Goal: Communication & Community: Answer question/provide support

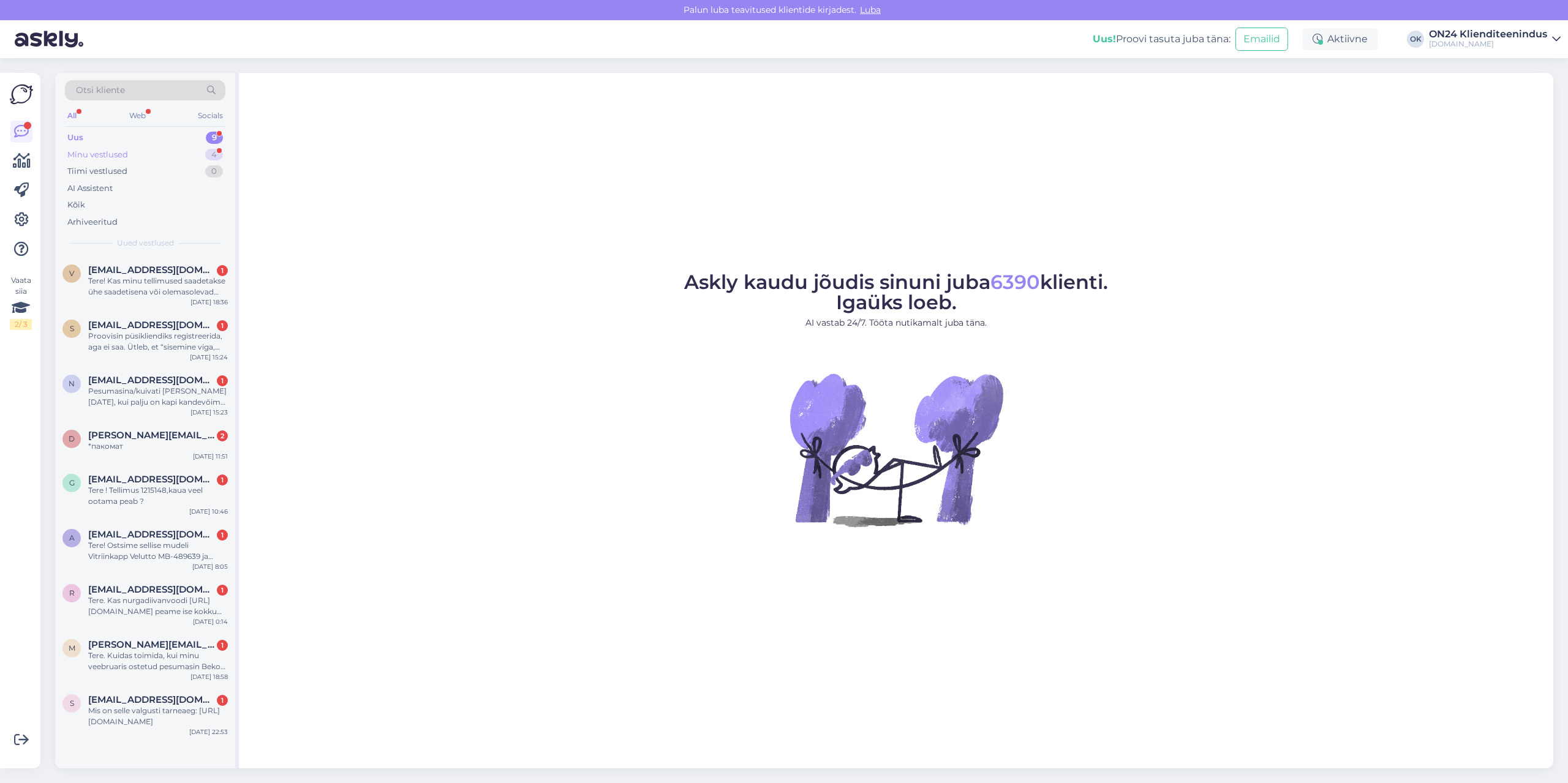
click at [125, 149] on div "Minu vestlused" at bounding box center [97, 155] width 60 height 13
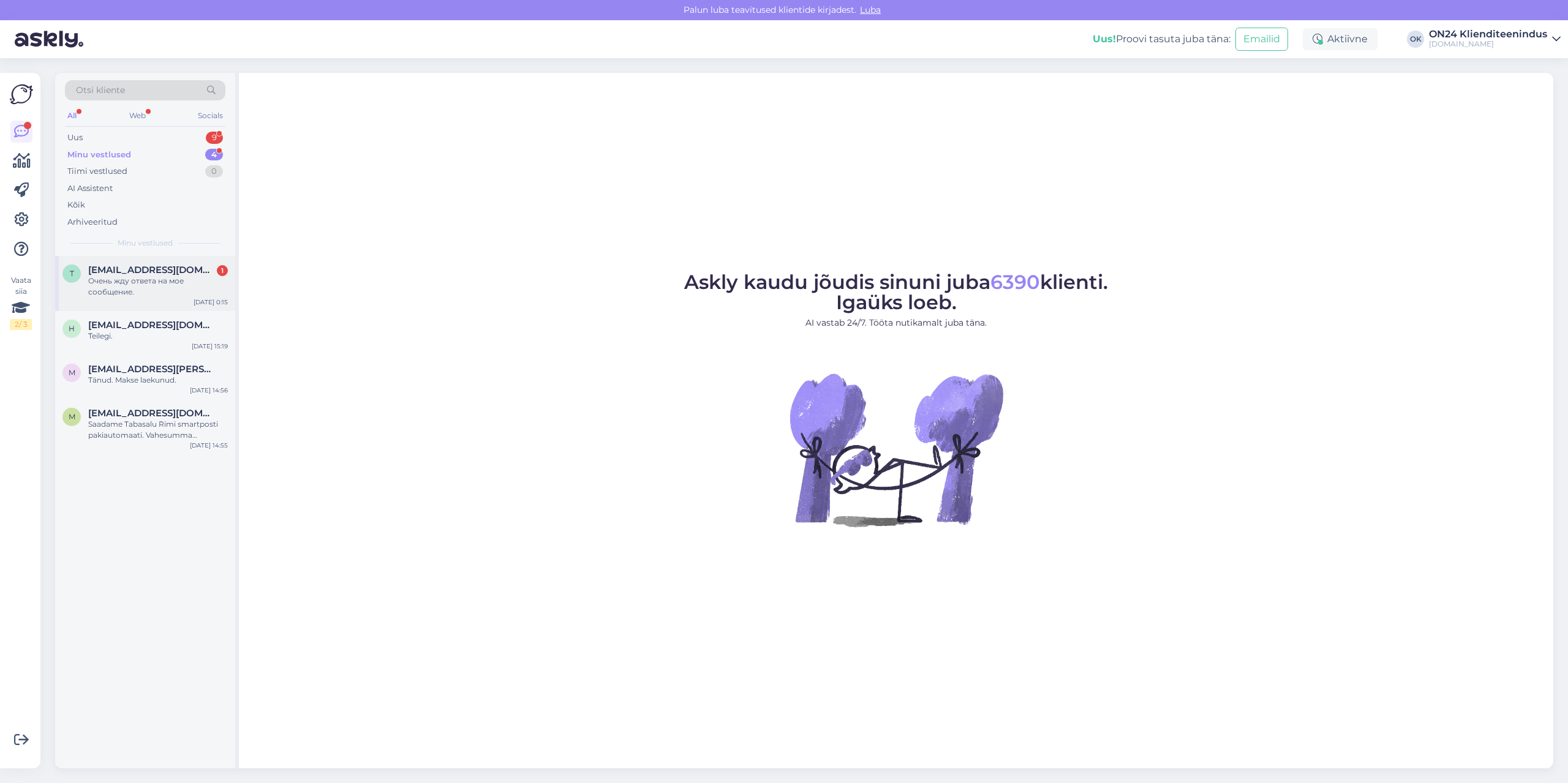
click at [173, 280] on div "Очень жду ответа на мое сообщение." at bounding box center [159, 286] width 140 height 22
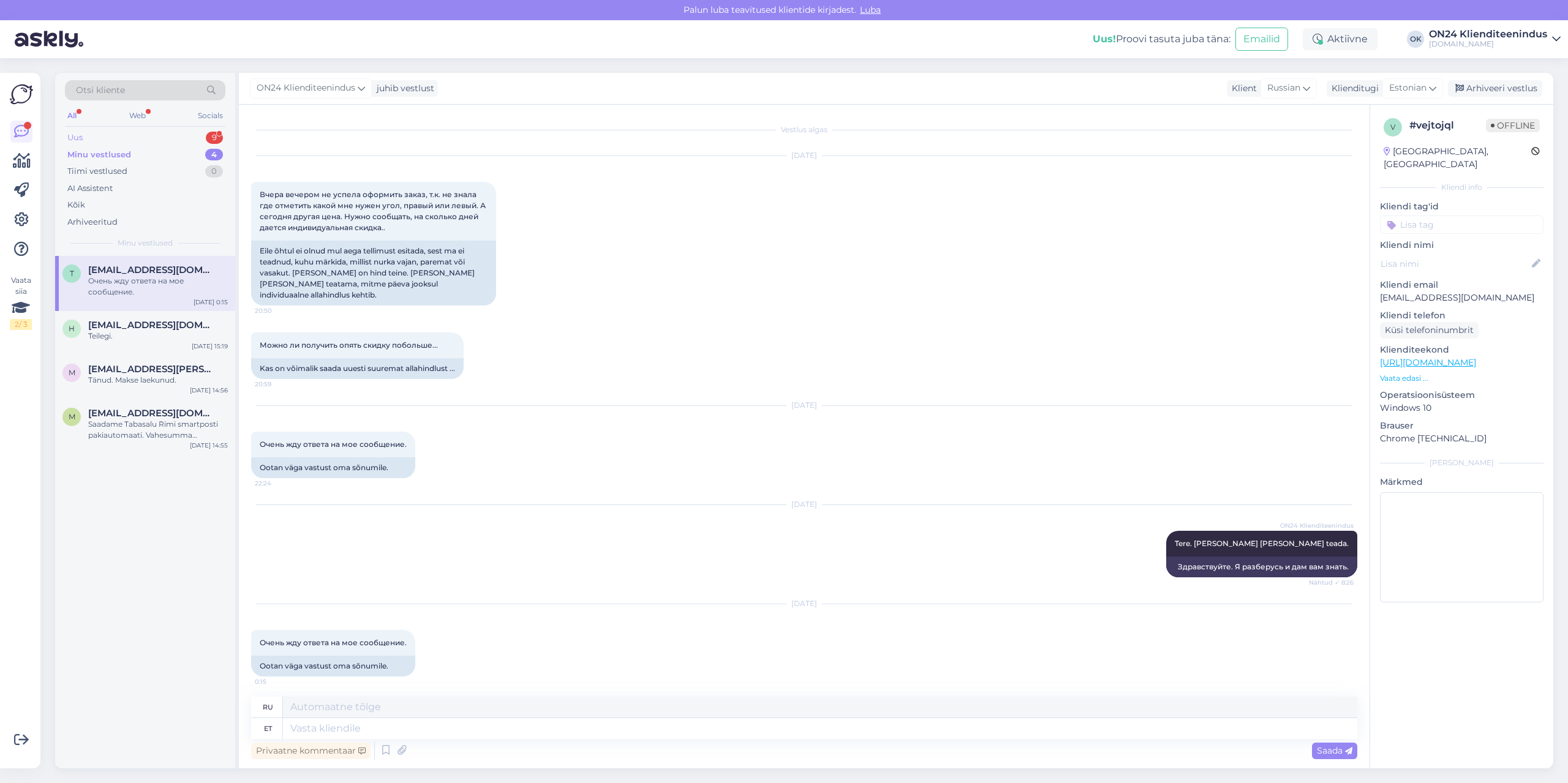
click at [135, 139] on div "Uus 9" at bounding box center [145, 138] width 160 height 18
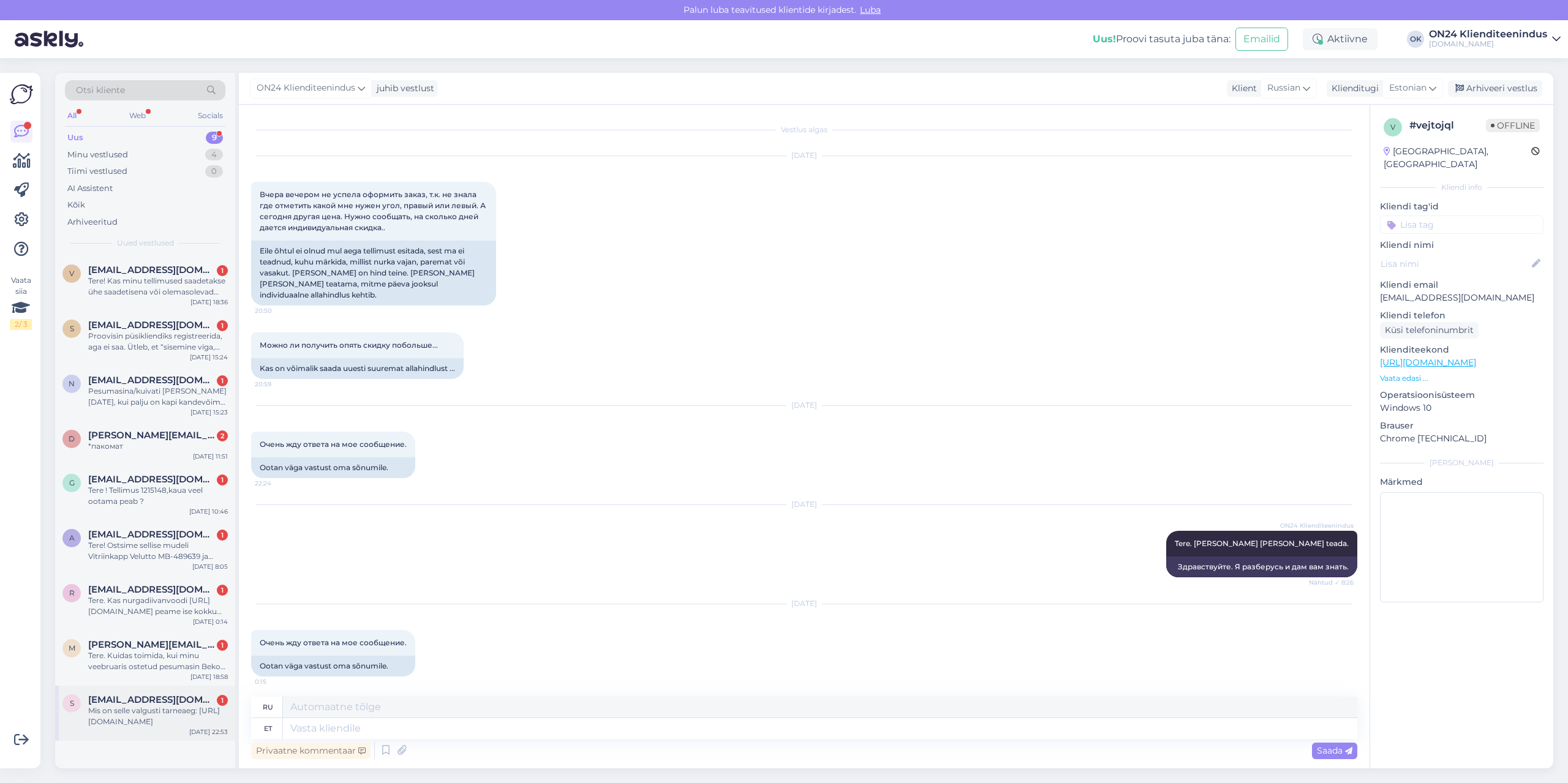
click at [174, 721] on div "Mis on selle valgusti tarneaeg: [URL][DOMAIN_NAME]" at bounding box center [159, 716] width 140 height 22
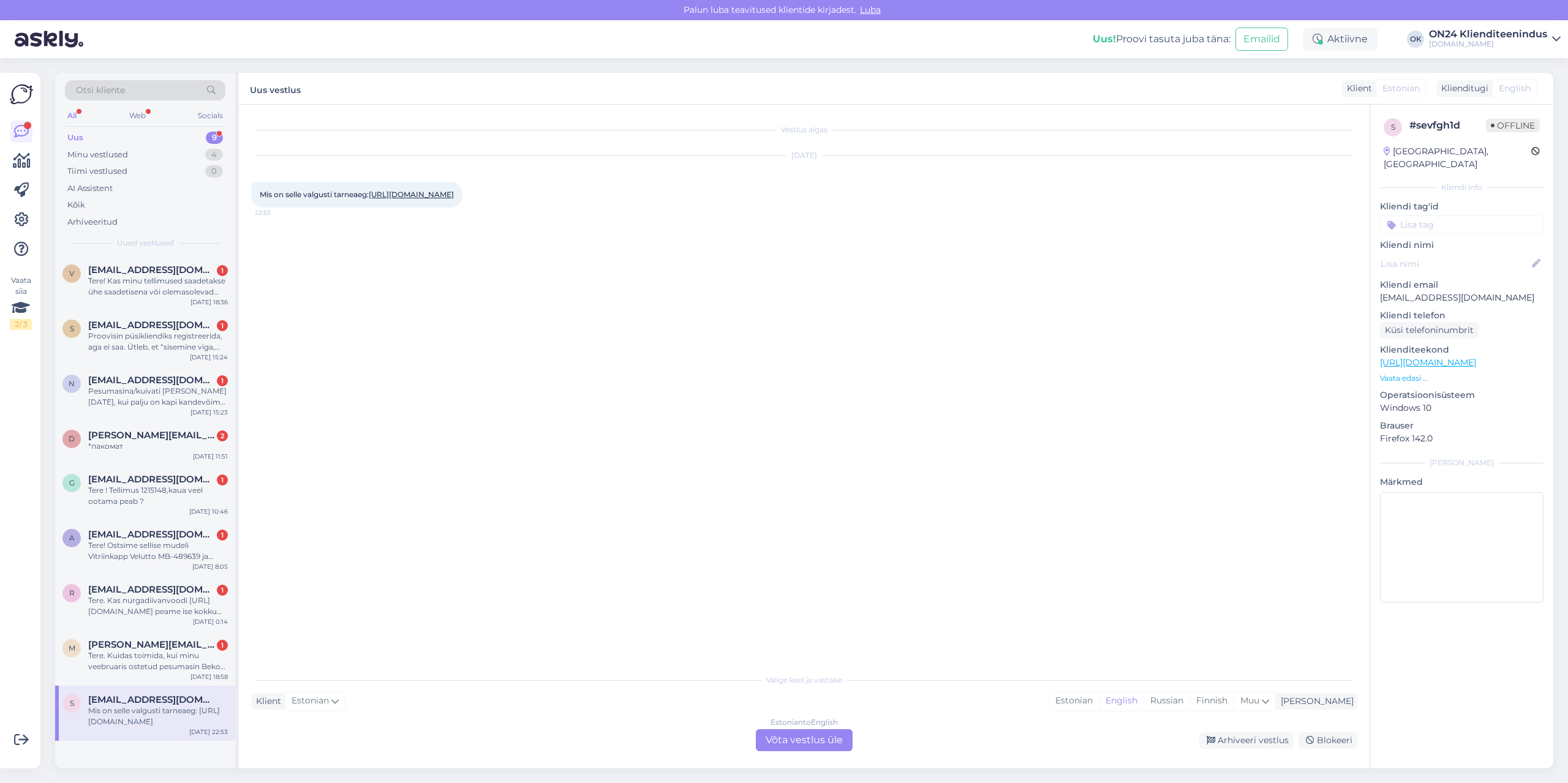
click at [320, 199] on div "Mis on selle valgusti tarneaeg: [URL][DOMAIN_NAME] 22:53" at bounding box center [356, 195] width 211 height 25
click at [369, 199] on link "[URL][DOMAIN_NAME]" at bounding box center [411, 194] width 86 height 9
click at [1099, 695] on div "Estonian" at bounding box center [1074, 701] width 50 height 18
click at [835, 738] on div "Estonian to Estonian Võta vestlus üle" at bounding box center [803, 740] width 96 height 22
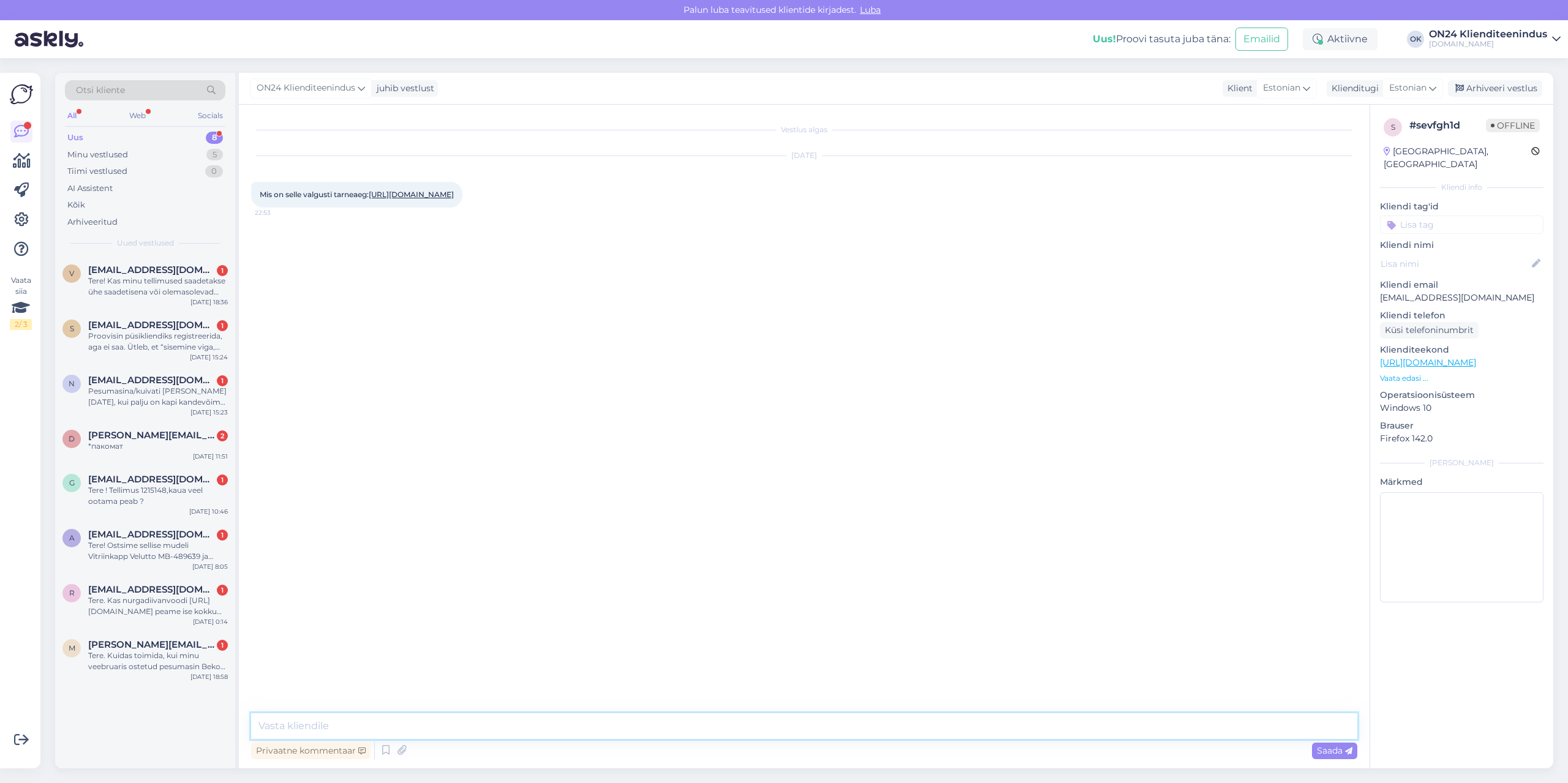
click at [755, 734] on textarea at bounding box center [803, 727] width 1106 height 25
type textarea "Tere. [GEOGRAPHIC_DATA] on 2-4 nädalat."
click at [102, 658] on div "Tere. Kuidas toimida, kui minu veebruaris ostetud pesumasin Beko enam ei tööta.…" at bounding box center [159, 661] width 140 height 22
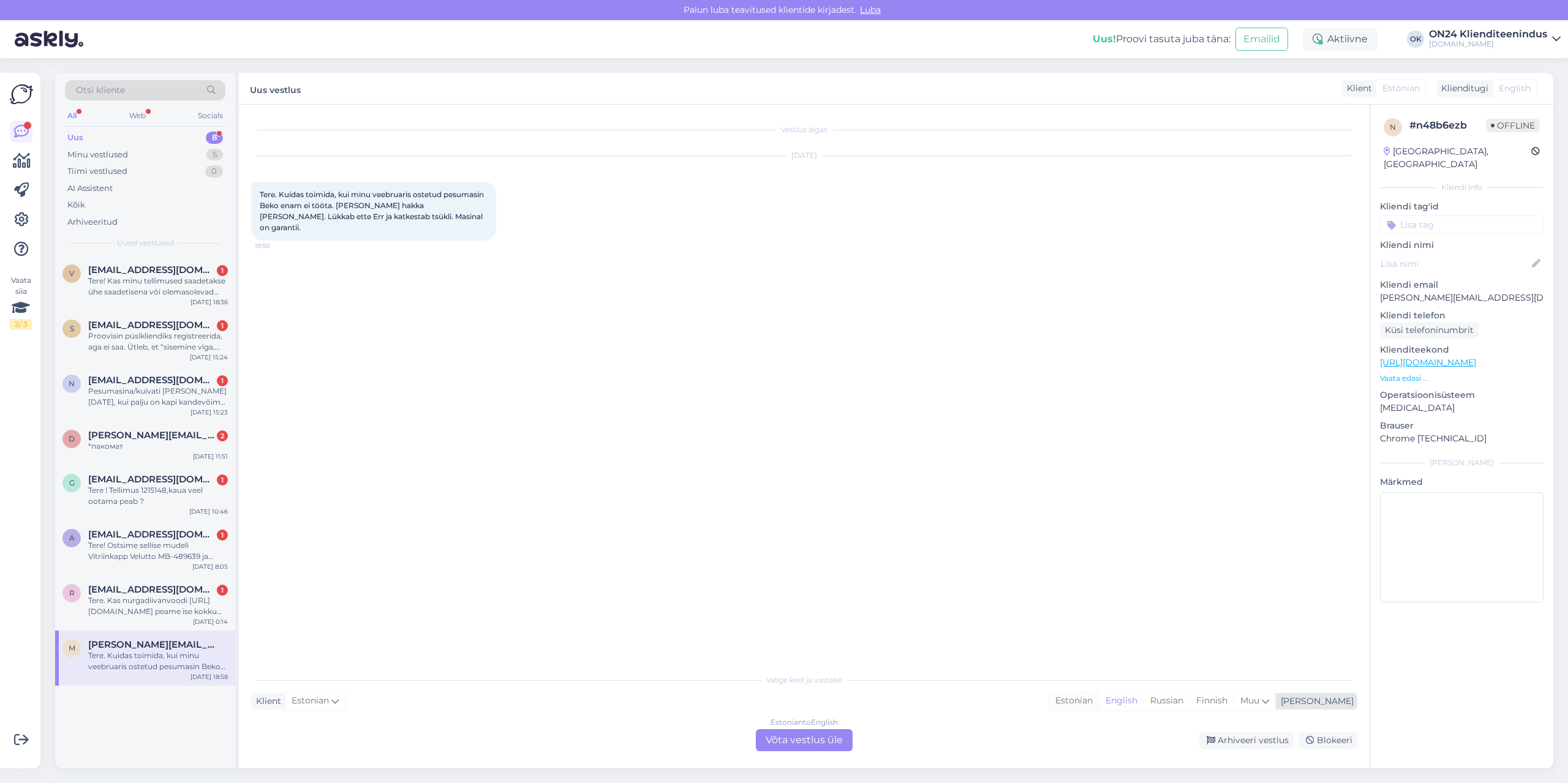
click at [1099, 698] on div "Estonian" at bounding box center [1074, 701] width 50 height 18
click at [782, 735] on div "Estonian to Estonian Võta vestlus üle" at bounding box center [803, 740] width 96 height 22
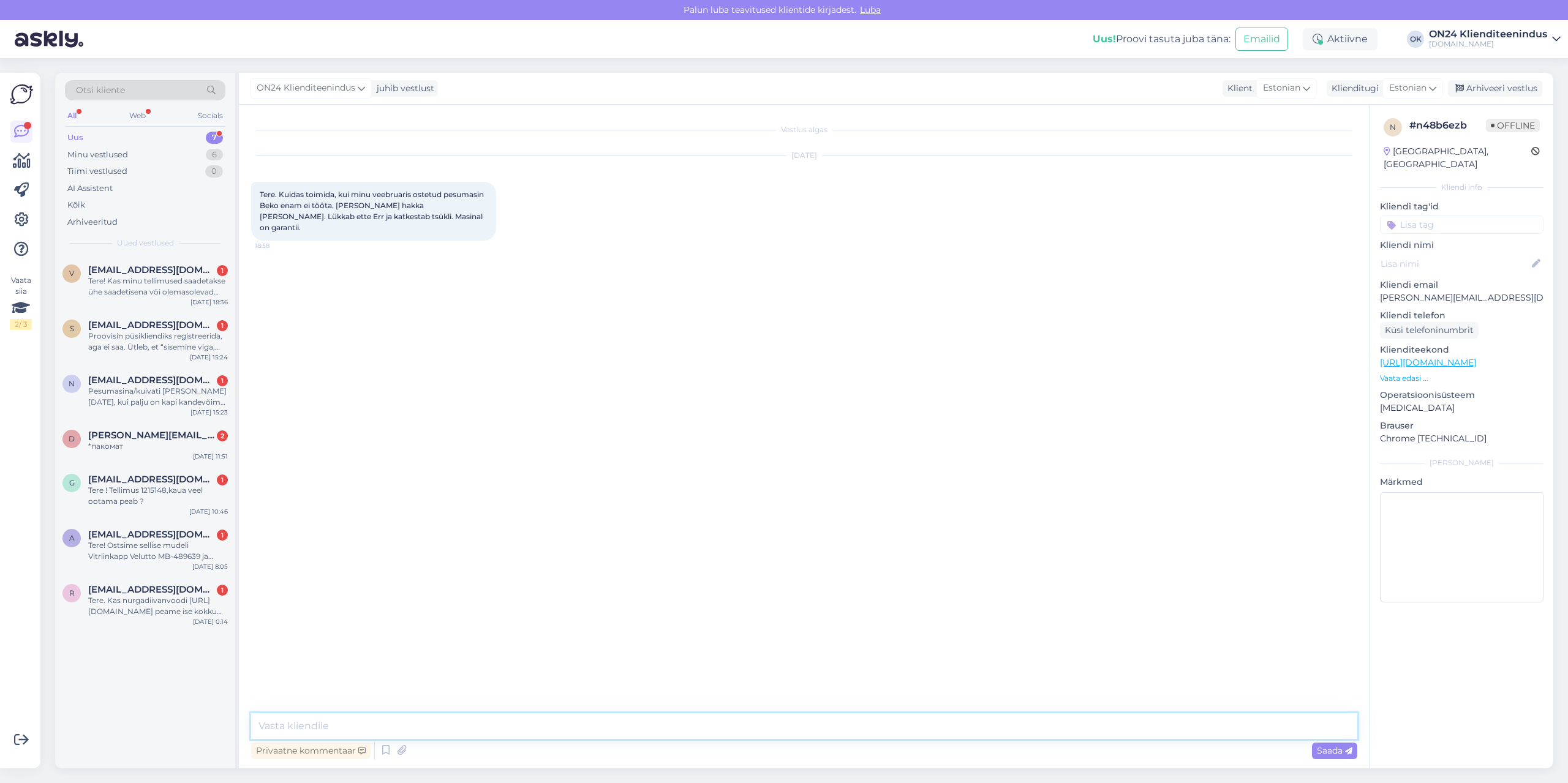
click at [734, 727] on textarea at bounding box center [803, 727] width 1106 height 25
type textarea "Tere. Palun kirjutage [EMAIL_ADDRESS][DOMAIN_NAME] ja lisage tellimuse number."
click at [135, 608] on div "Tere. Kas nurgadiivanvoodi [URL][DOMAIN_NAME] peame ise kokku panema, või ta on…" at bounding box center [159, 606] width 140 height 22
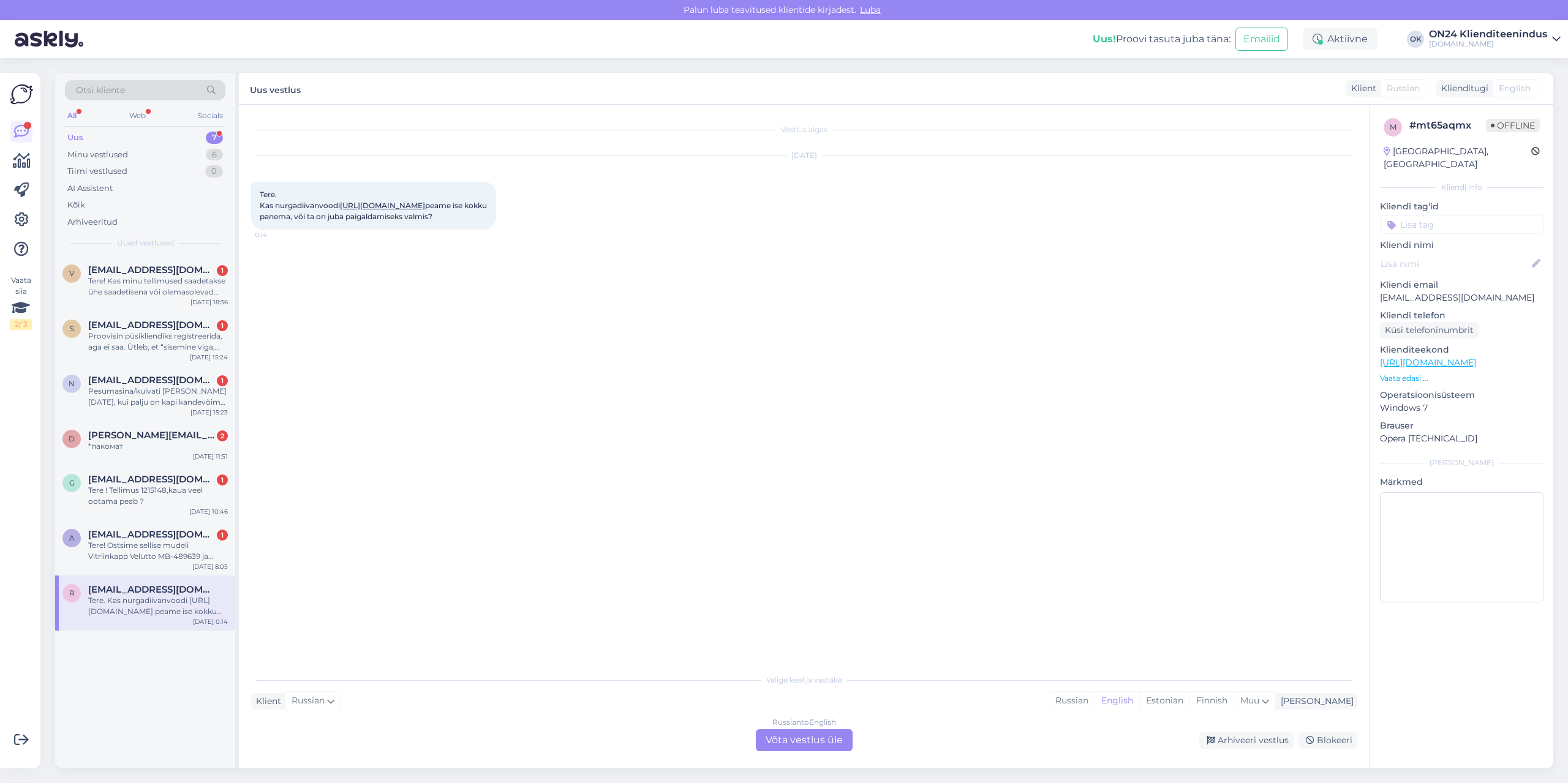
click at [388, 210] on link "[URL][DOMAIN_NAME]" at bounding box center [382, 205] width 86 height 9
click at [1190, 702] on div "Estonian" at bounding box center [1164, 701] width 51 height 18
click at [819, 745] on div "Russian to Estonian Võta vestlus üle" at bounding box center [803, 740] width 96 height 22
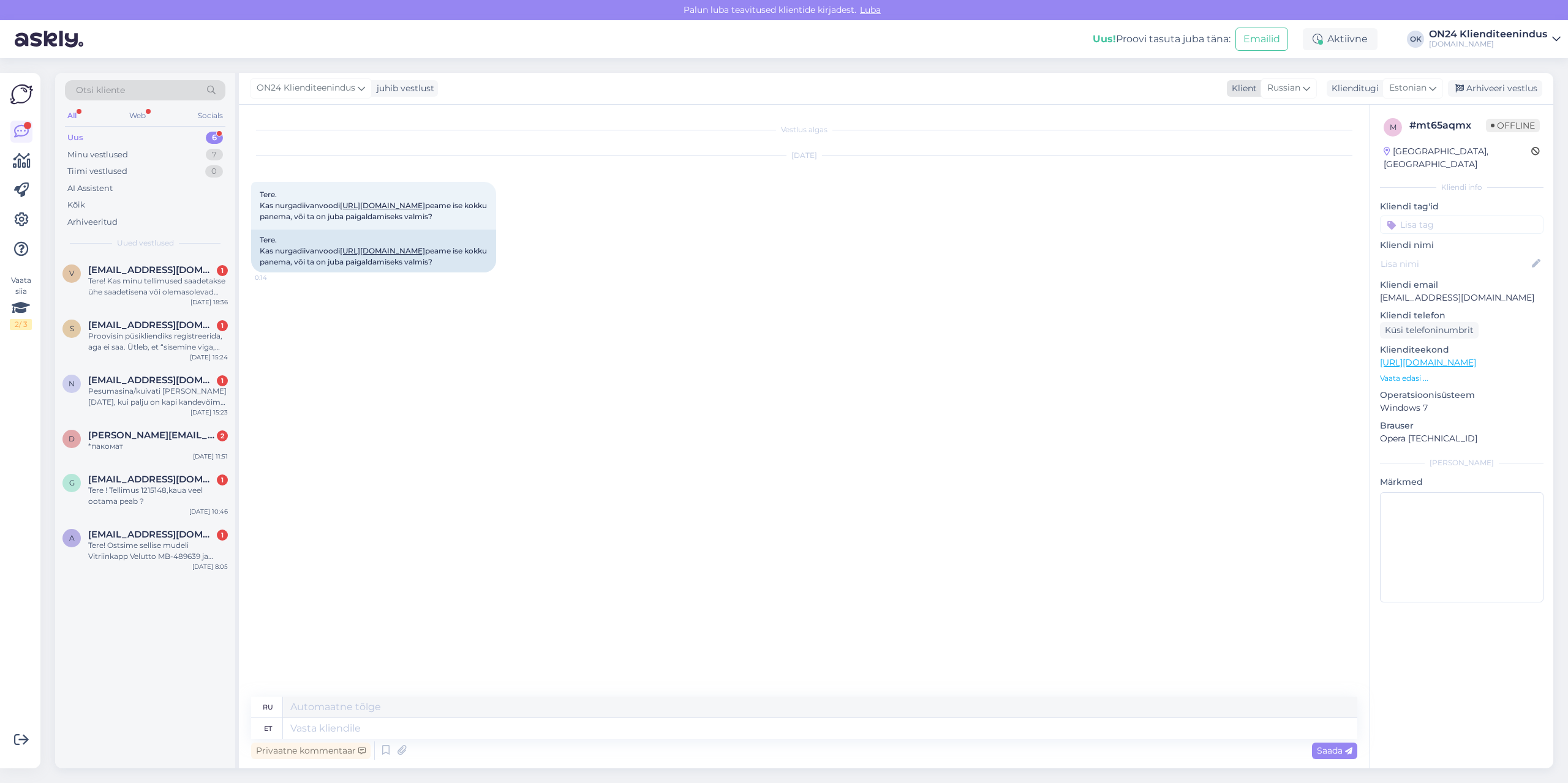
click at [1296, 90] on span "Russian" at bounding box center [1284, 89] width 33 height 14
type input "est"
click at [1268, 137] on link "Estonian" at bounding box center [1272, 143] width 135 height 19
click at [372, 730] on textarea at bounding box center [803, 727] width 1106 height 25
type textarea "Tere. Toode koosneb kahest pakendist ehk siis tuleb endal kokku panna."
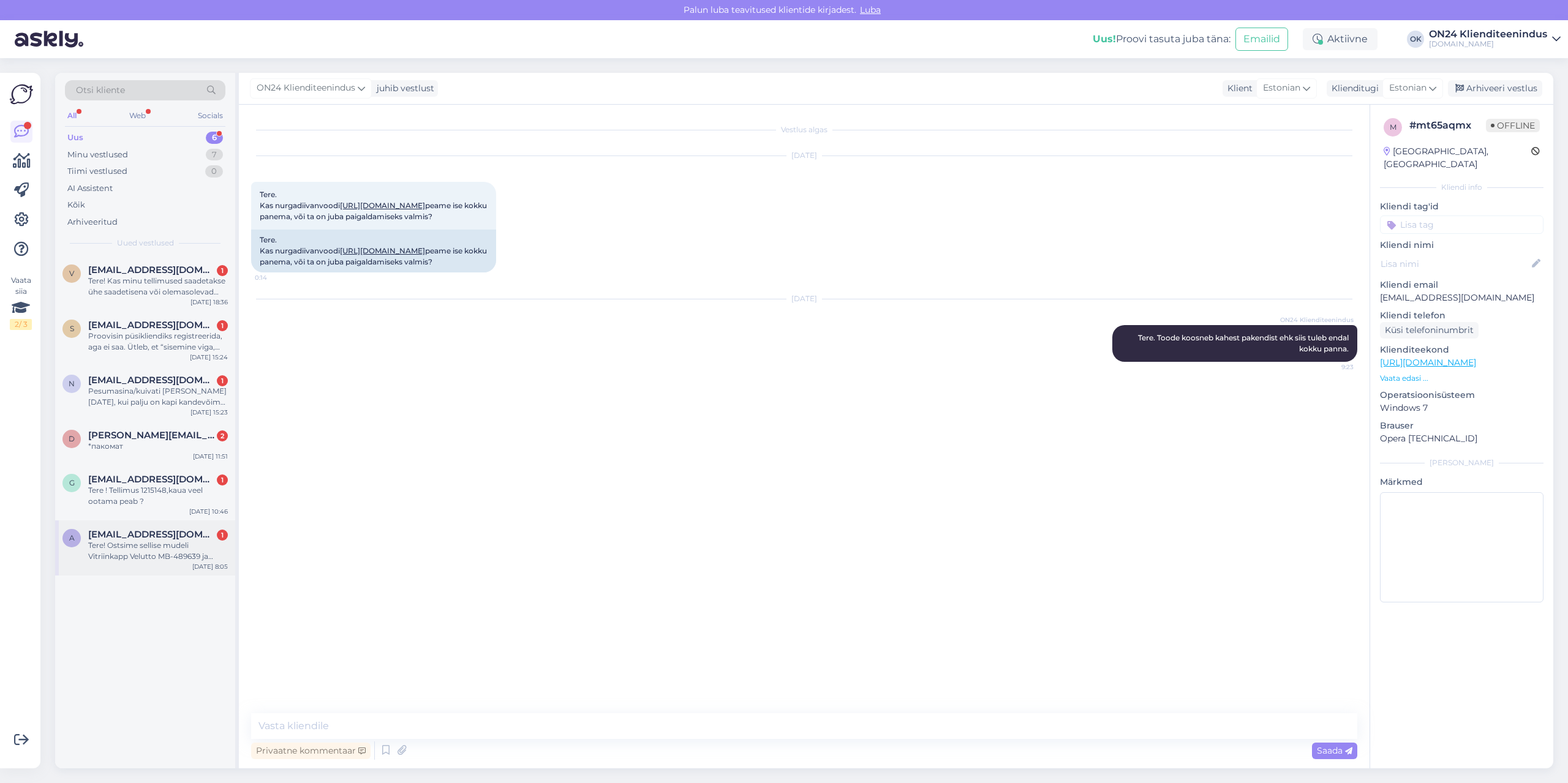
click at [138, 555] on div "Tere! Ostsime sellise mudeli Vitriinkapp Velutto MB-489639 ja kahjuks vitriinik…" at bounding box center [159, 551] width 140 height 22
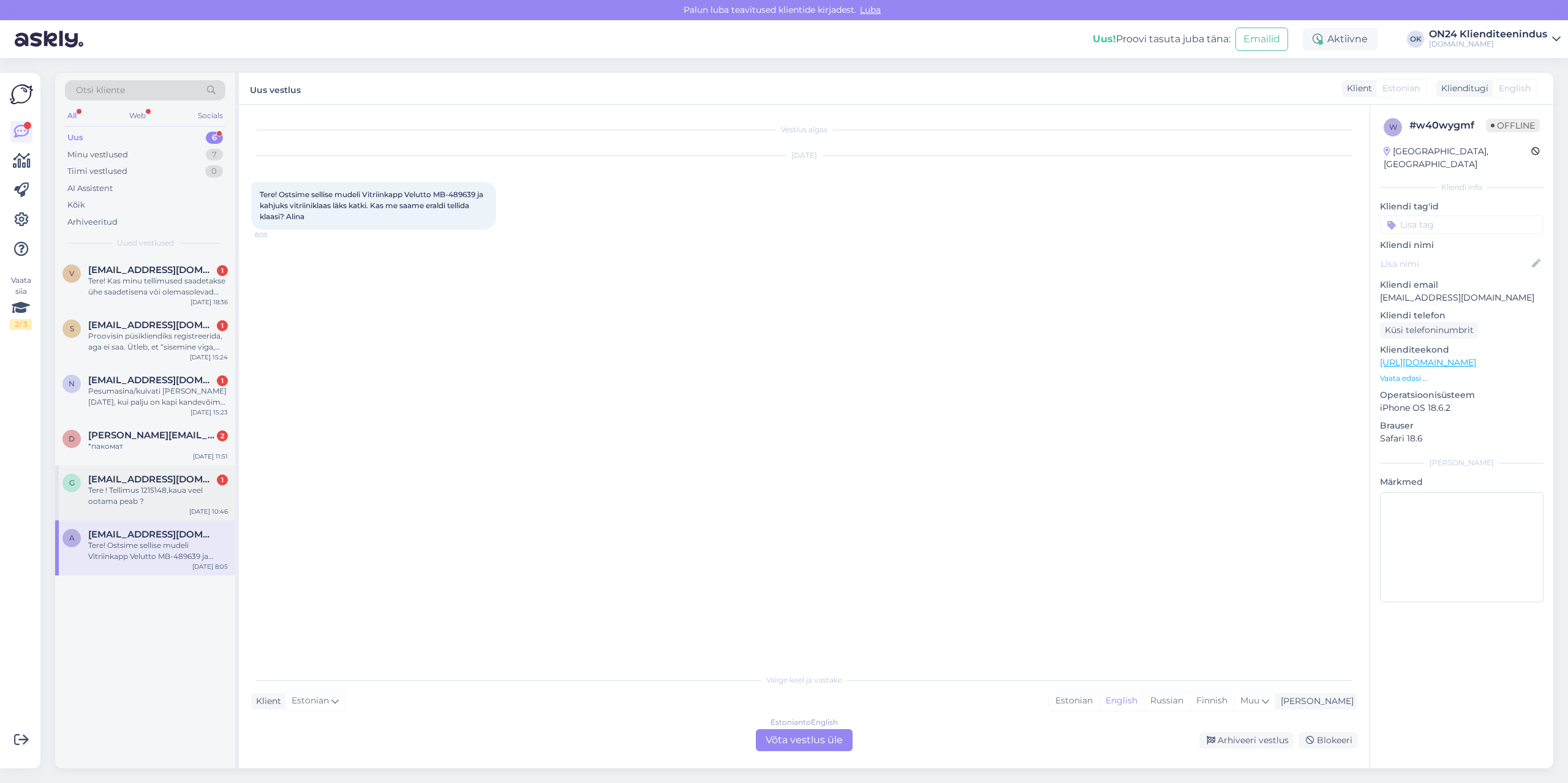
click at [105, 497] on div "Tere ! Tellimus 1215148,kaua veel ootama peab ?" at bounding box center [159, 496] width 140 height 22
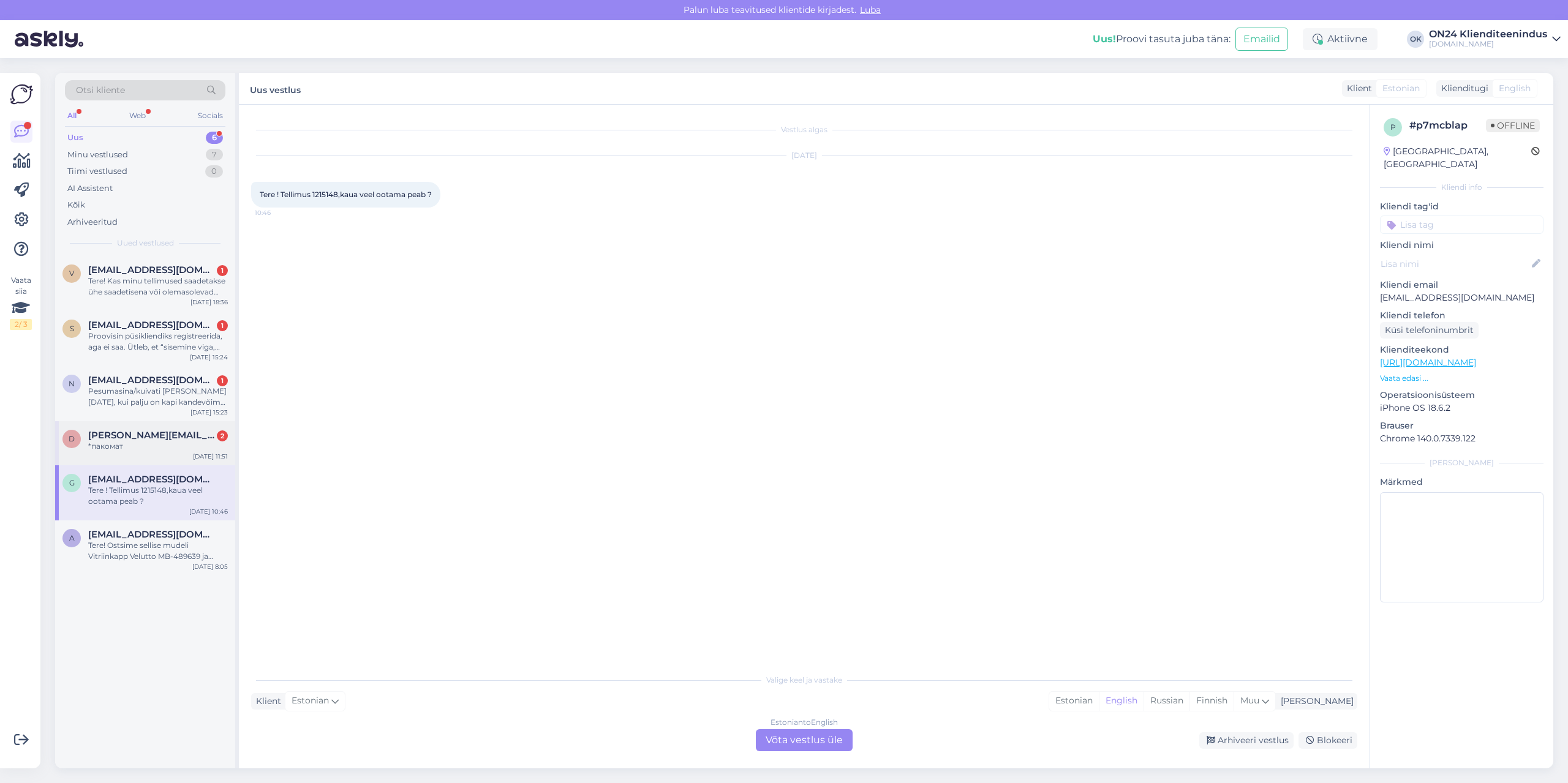
click at [100, 445] on div "*пакомат" at bounding box center [159, 445] width 140 height 11
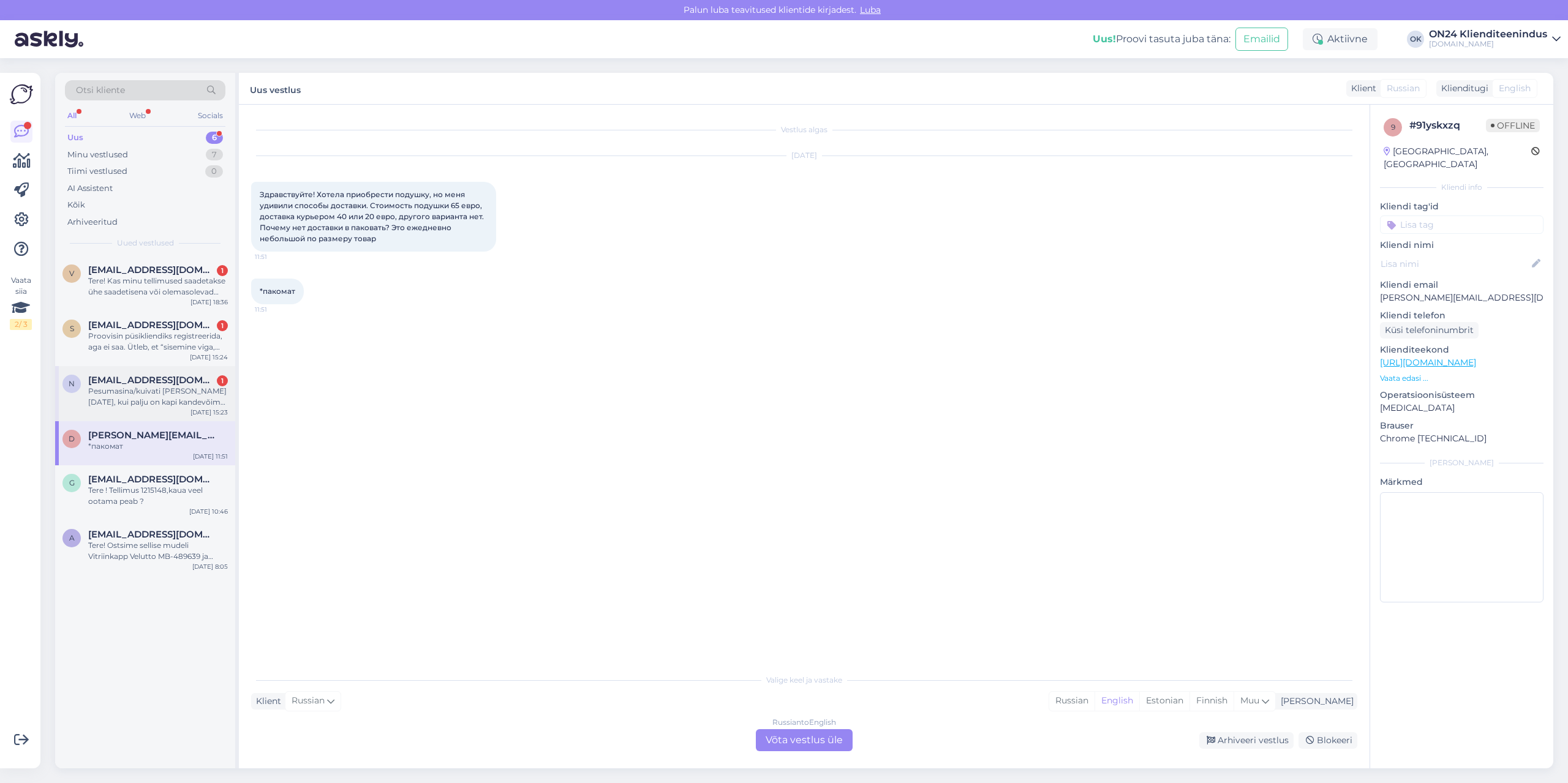
click at [104, 393] on div "Pesumasina/kuivati [PERSON_NAME][DATE], kui palju on kapi kandevõime kilogrammi…" at bounding box center [159, 397] width 140 height 22
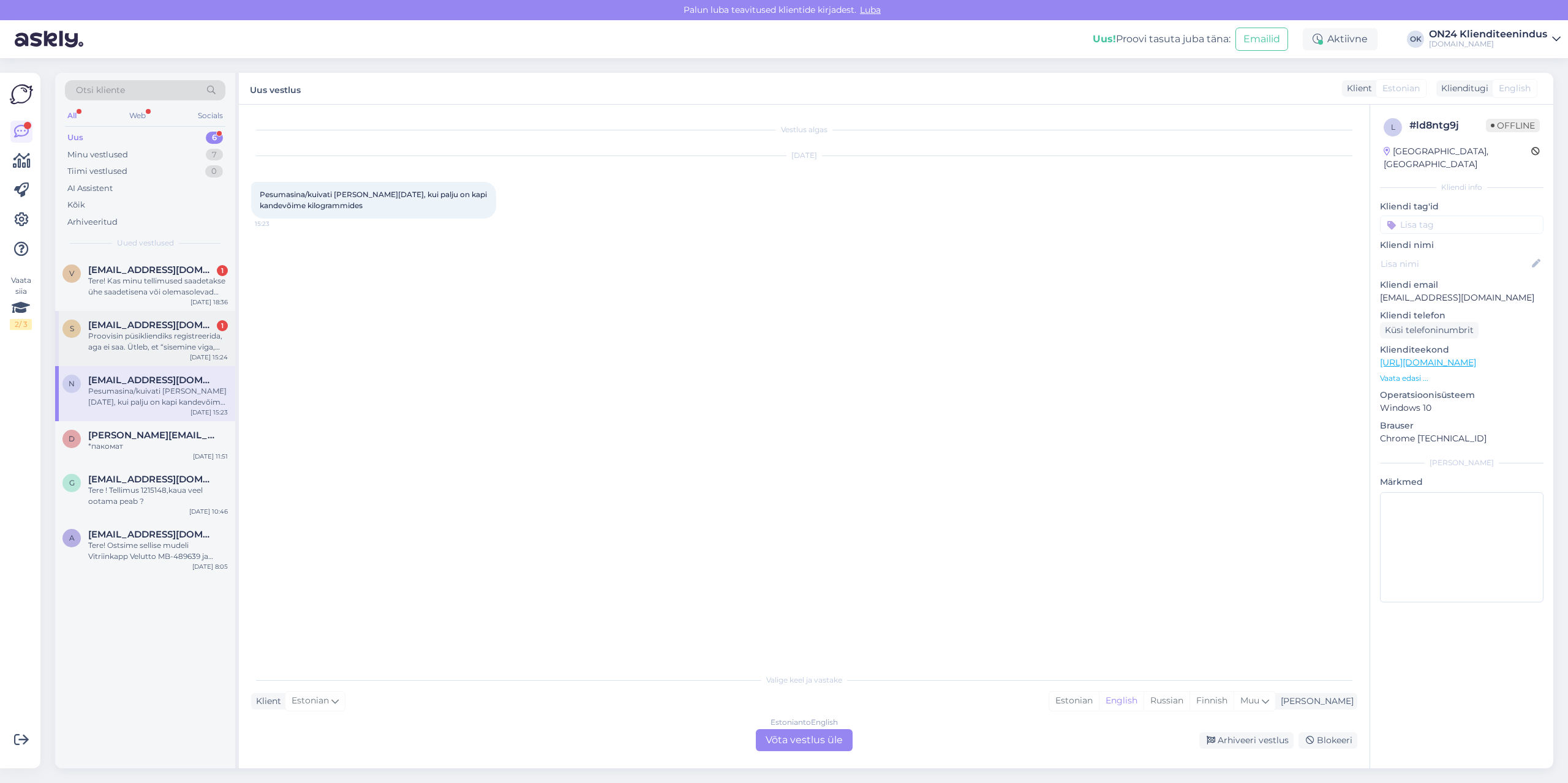
click at [121, 335] on div "Proovisin püsikliendiks registreerida, aga ei saa. Ütleb, et “sisemine viga, te…" at bounding box center [159, 341] width 140 height 22
click at [119, 276] on div "Tere! Kas minu tellimused saadetakse ühe saadetisena või olemasolevad esemed sa…" at bounding box center [159, 286] width 140 height 22
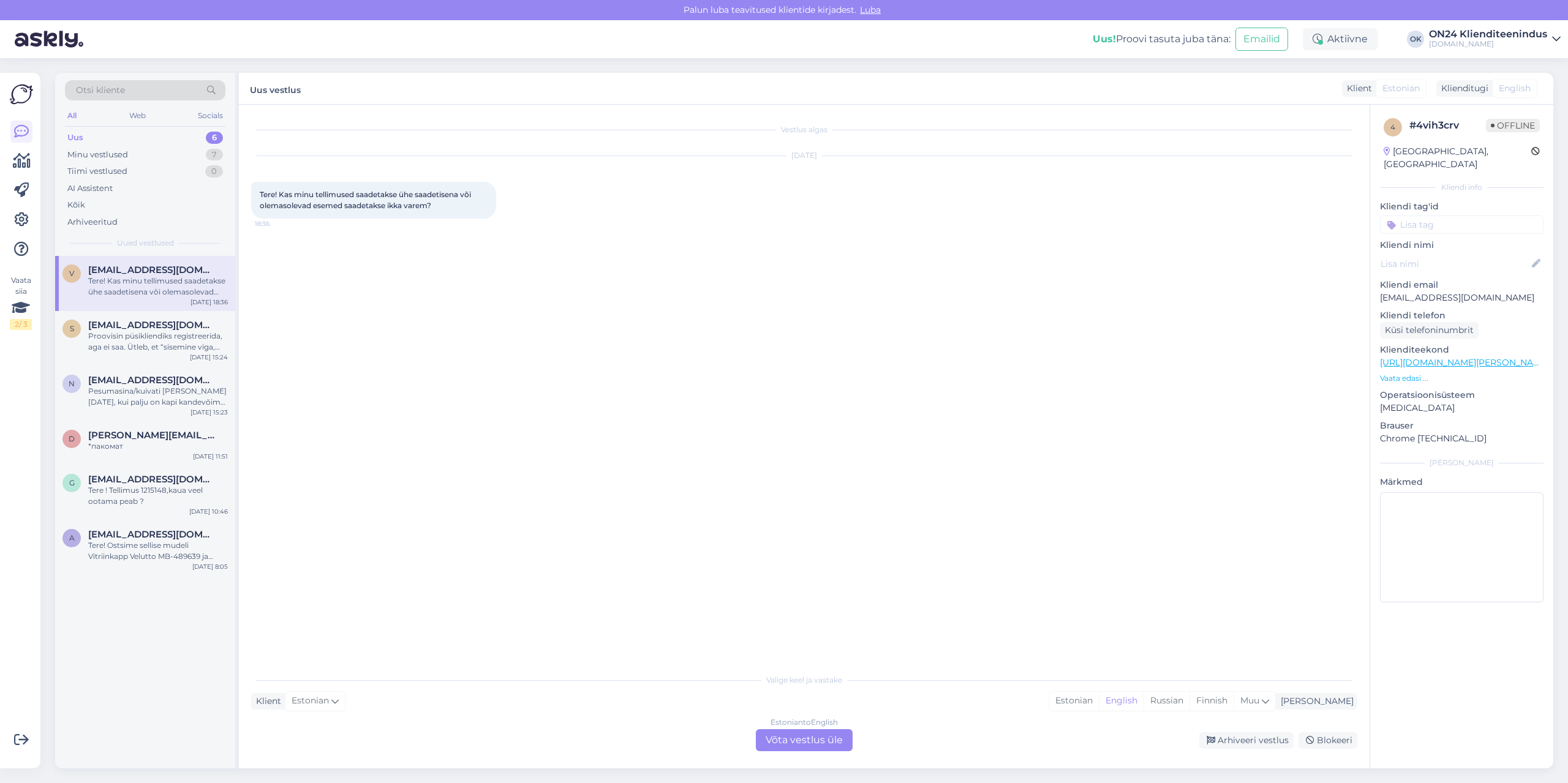
click at [1424, 292] on p "[EMAIL_ADDRESS][DOMAIN_NAME]" at bounding box center [1462, 298] width 163 height 13
copy p "[EMAIL_ADDRESS][DOMAIN_NAME]"
click at [1099, 695] on div "Estonian" at bounding box center [1074, 701] width 50 height 18
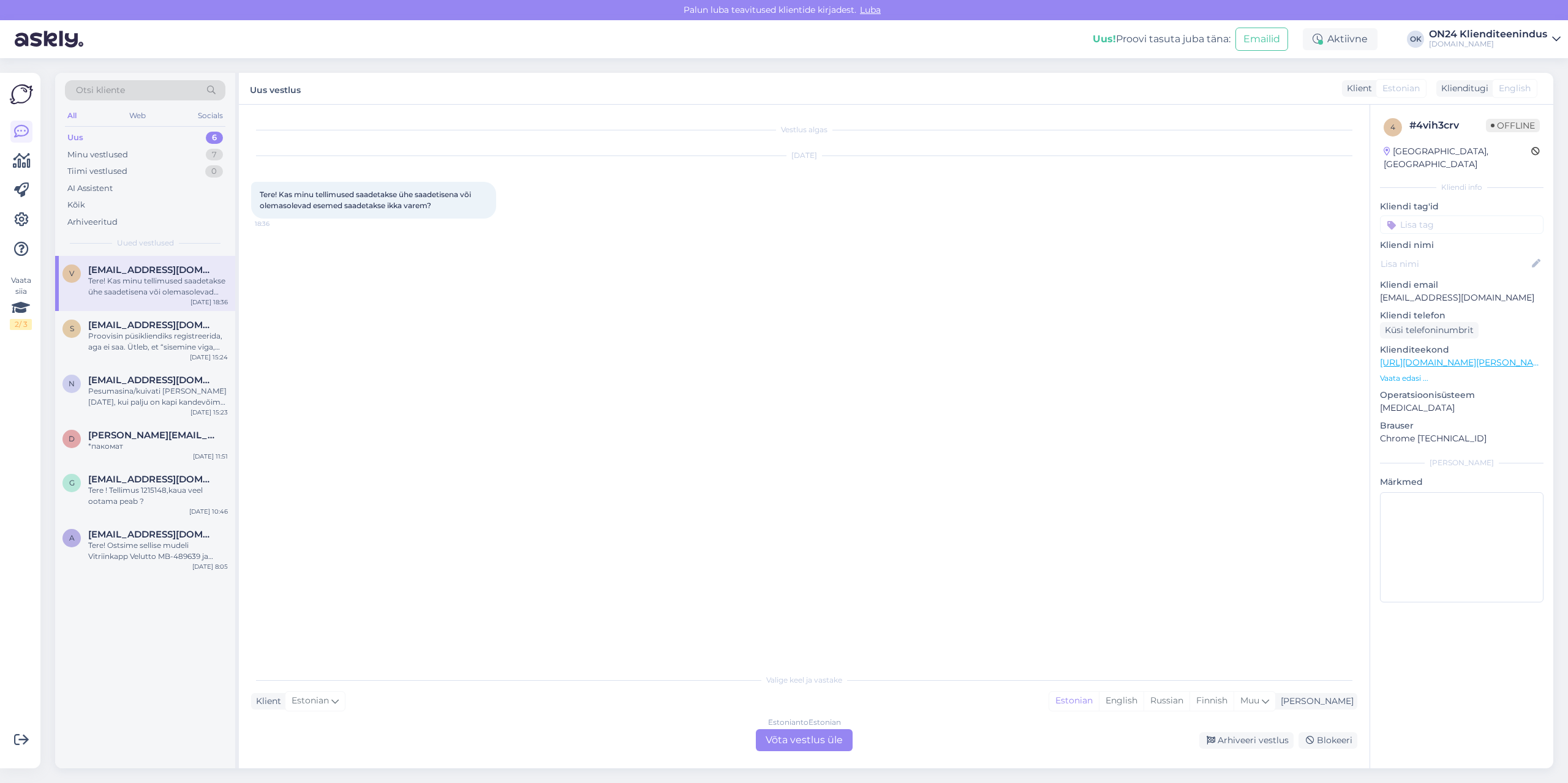
click at [825, 745] on div "Estonian to Estonian Võta vestlus üle" at bounding box center [803, 740] width 96 height 22
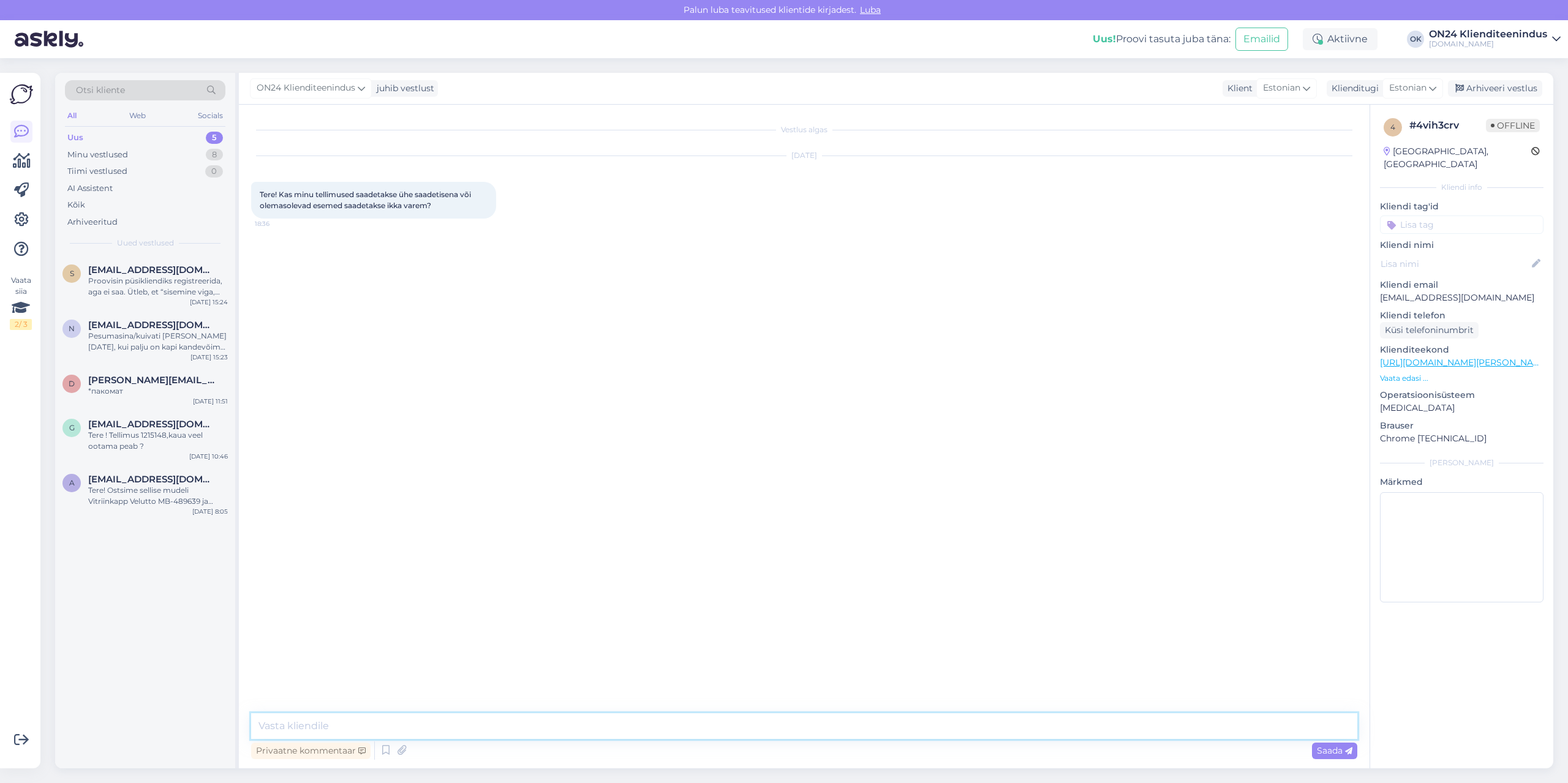
click at [827, 726] on textarea at bounding box center [803, 727] width 1106 height 25
click at [582, 726] on textarea at bounding box center [803, 727] width 1106 height 25
type textarea "Tere. Kogu tellimus tuuakse korraga ära. Tarne meie lattu on [DATE] juhul kui s…"
click at [158, 284] on div "Proovisin püsikliendiks registreerida, aga ei saa. Ütleb, et “sisemine viga, te…" at bounding box center [159, 286] width 140 height 22
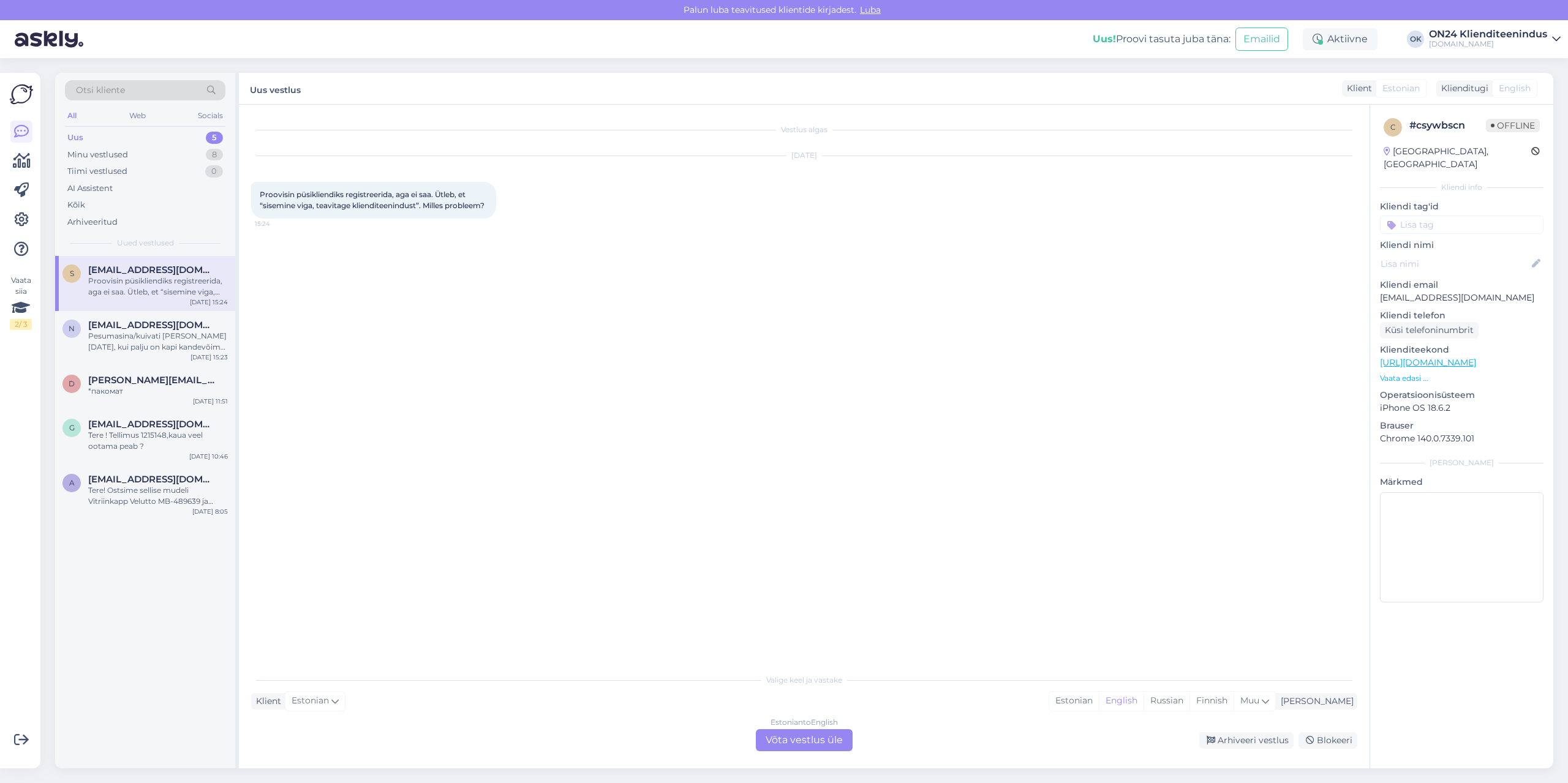
click at [1446, 292] on p "[EMAIL_ADDRESS][DOMAIN_NAME]" at bounding box center [1462, 298] width 163 height 13
copy p "[EMAIL_ADDRESS][DOMAIN_NAME]"
click at [158, 338] on div "Pesumasina/kuivati [PERSON_NAME][DATE], kui palju on kapi kandevõime kilogrammi…" at bounding box center [159, 341] width 140 height 22
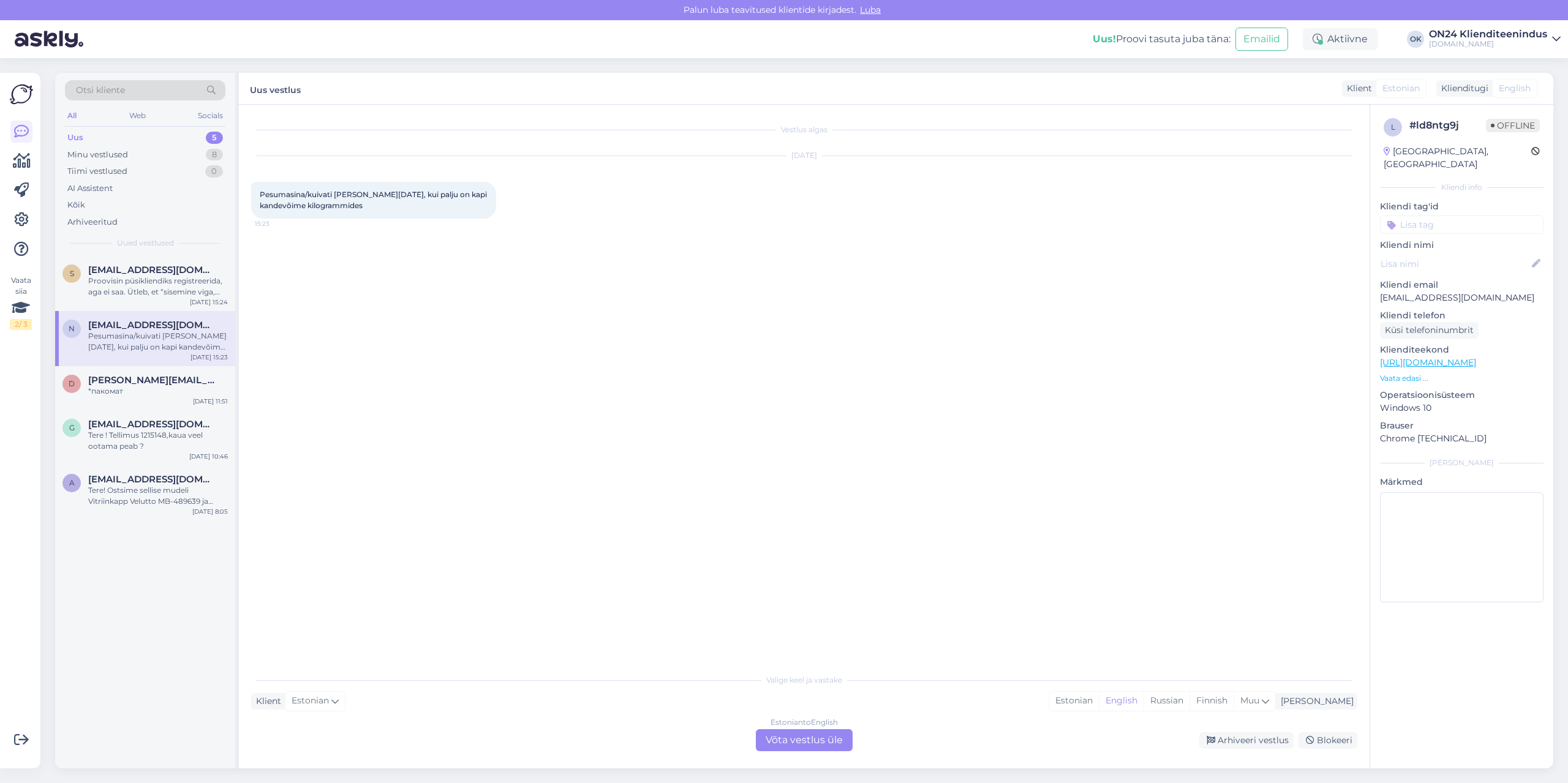
click at [1400, 373] on p "Vaata edasi ..." at bounding box center [1462, 377] width 163 height 11
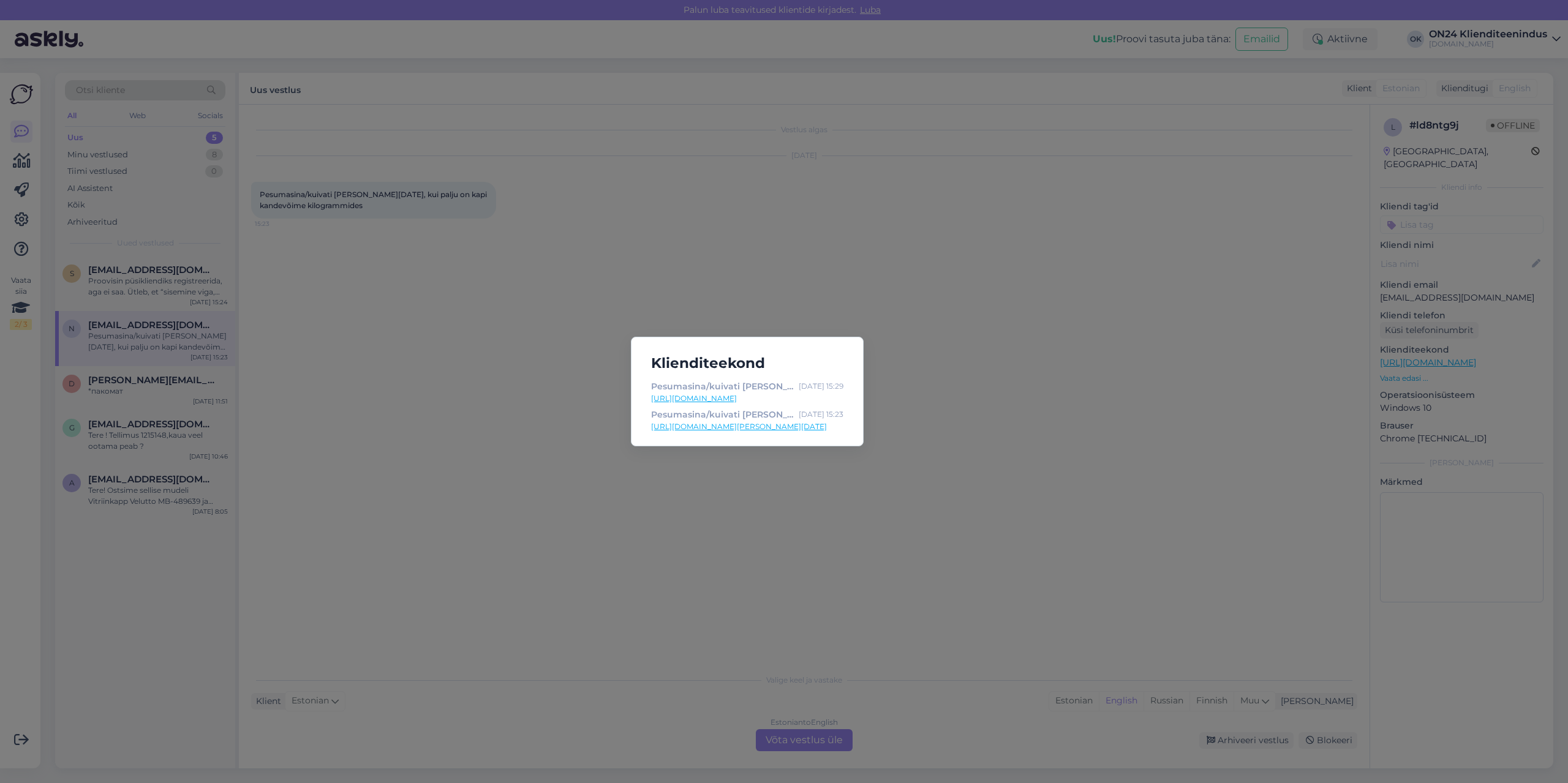
click at [790, 398] on link "[URL][DOMAIN_NAME]" at bounding box center [747, 398] width 193 height 11
click at [529, 337] on div "Klienditeekond Pesumasina/kuivati [PERSON_NAME][DATE] TE-497962 - [DOMAIN_NAME]…" at bounding box center [784, 391] width 1568 height 783
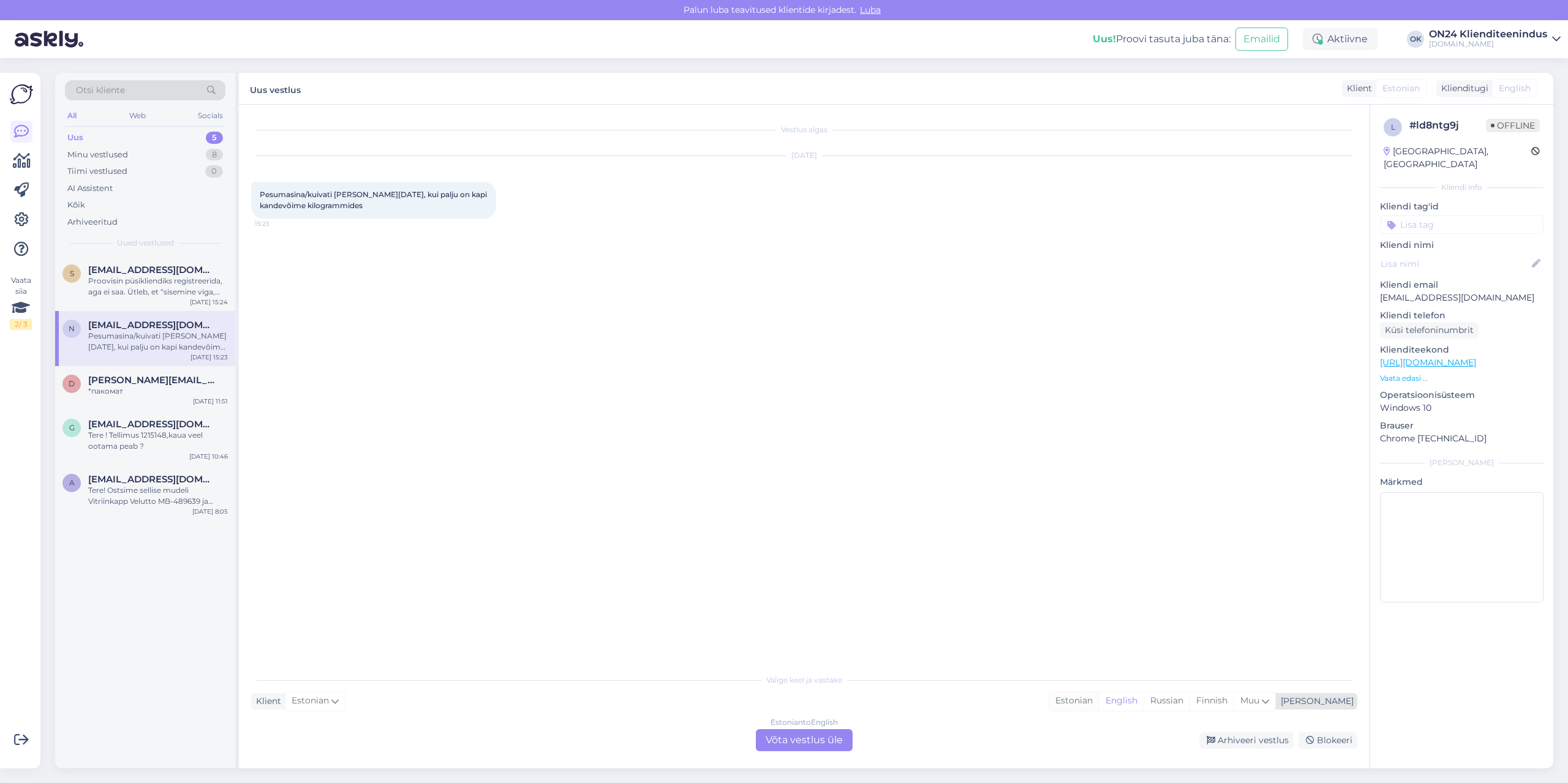
click at [1128, 695] on div "Valige [PERSON_NAME] vastake Klient Estonian Mina Estonian English Russian Finn…" at bounding box center [803, 709] width 1106 height 84
click at [1099, 695] on div "Estonian" at bounding box center [1074, 701] width 50 height 18
click at [822, 740] on div "Estonian to Estonian Võta vestlus üle" at bounding box center [803, 740] width 96 height 22
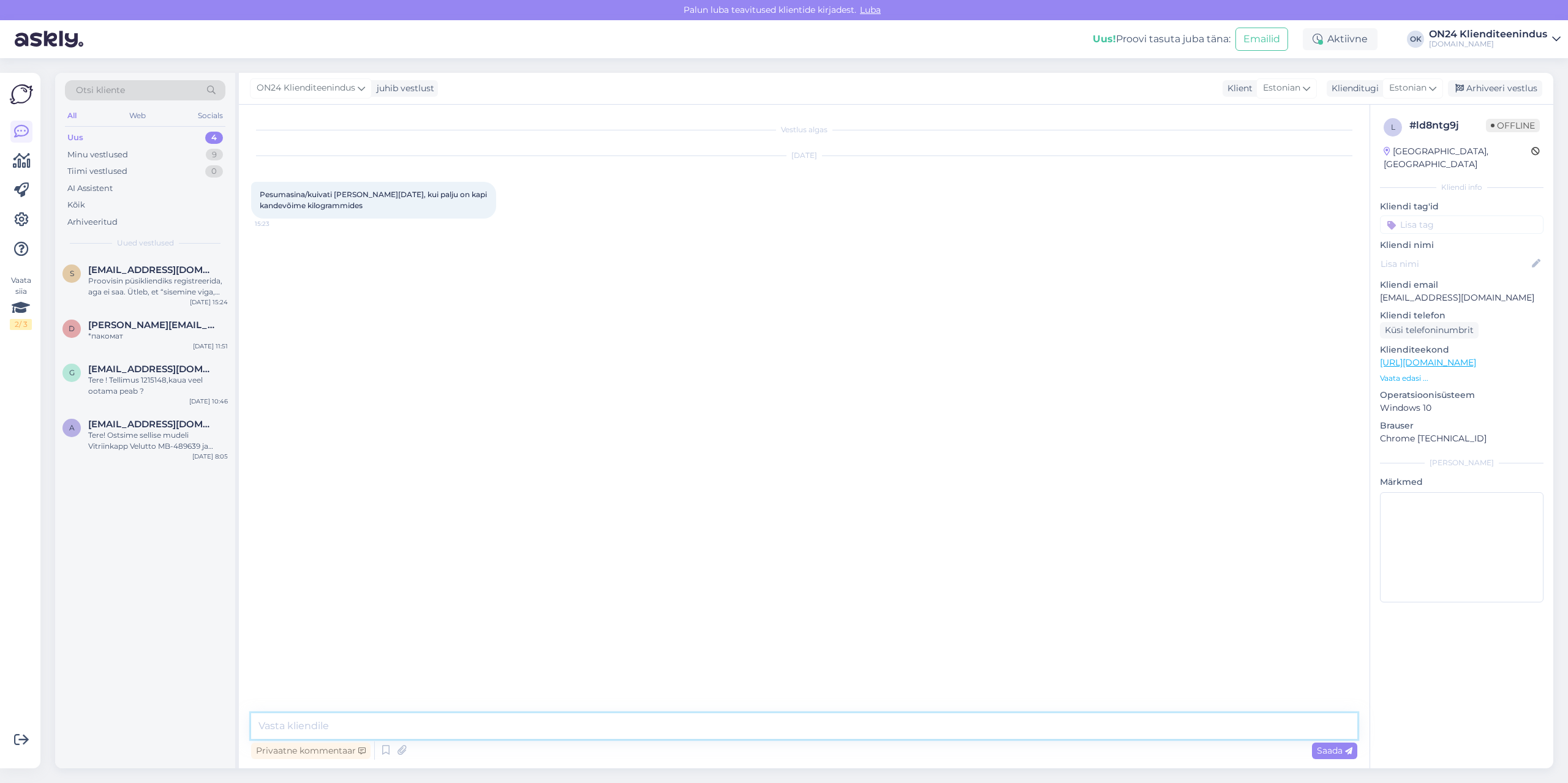
click at [806, 722] on textarea at bounding box center [803, 727] width 1106 height 25
type textarea "Tere. [PERSON_NAME] [PERSON_NAME] teada."
click at [141, 350] on div "D [PERSON_NAME][EMAIL_ADDRESS][DOMAIN_NAME] *пакомат [DATE] 11:51" at bounding box center [145, 333] width 180 height 44
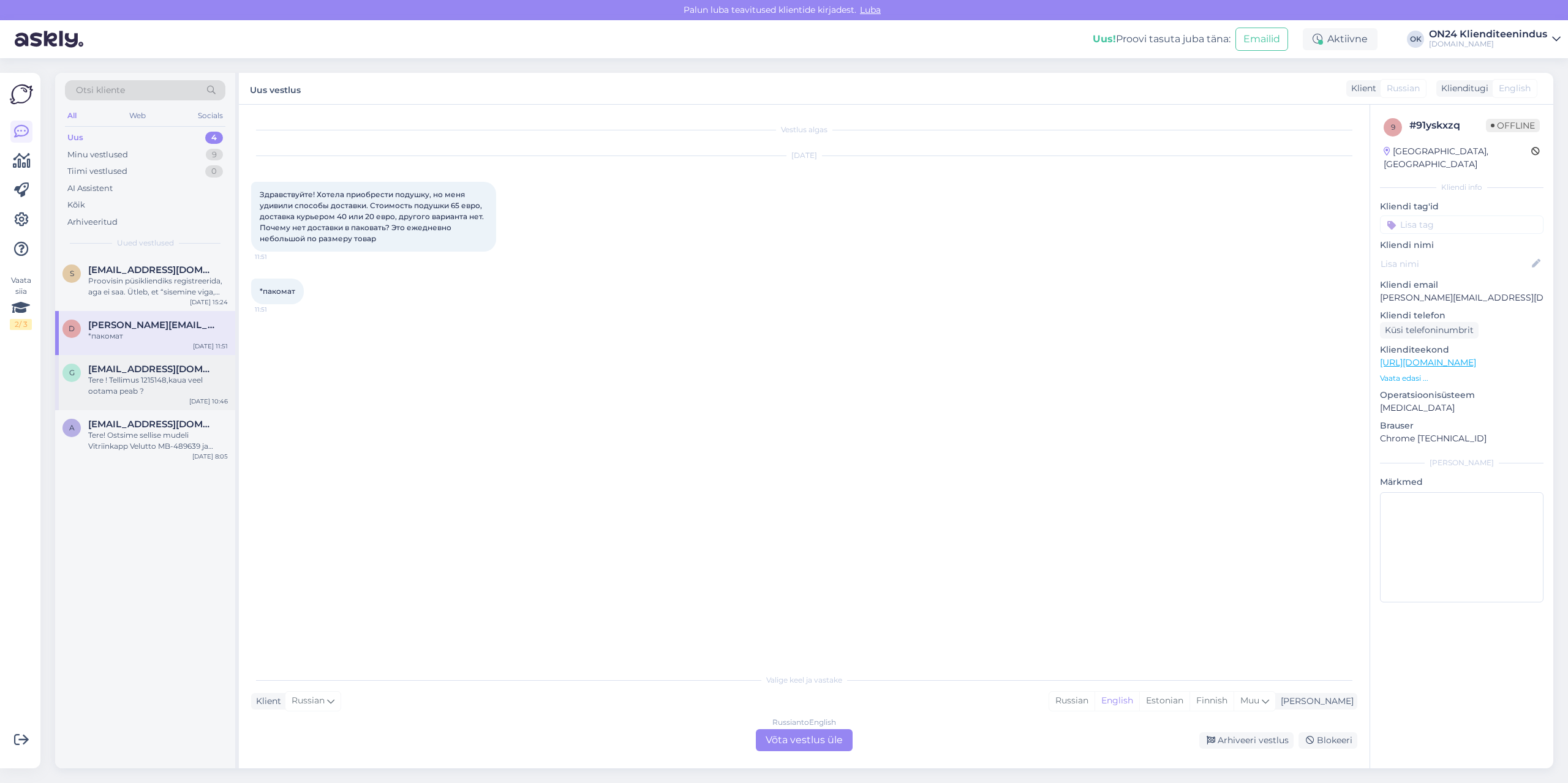
click at [138, 389] on div "Tere ! Tellimus 1215148,kaua veel ootama peab ?" at bounding box center [159, 385] width 140 height 22
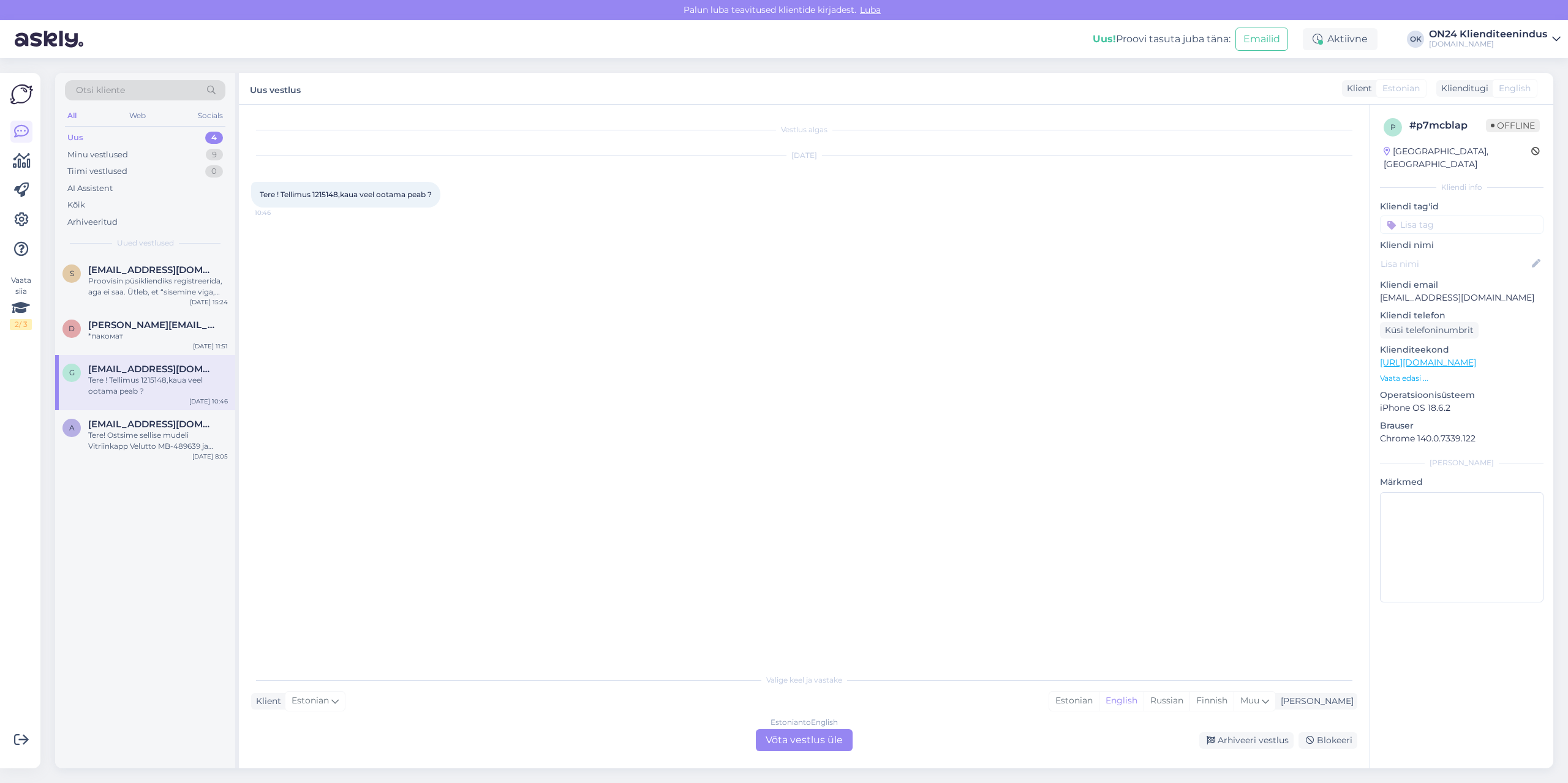
click at [320, 192] on span "Tere ! Tellimus 1215148,kaua veel ootama peab ?" at bounding box center [345, 194] width 172 height 9
copy span "1215148"
click at [1099, 700] on div "Estonian" at bounding box center [1074, 701] width 50 height 18
click at [830, 735] on div "Estonian to Estonian Võta vestlus üle" at bounding box center [803, 740] width 96 height 22
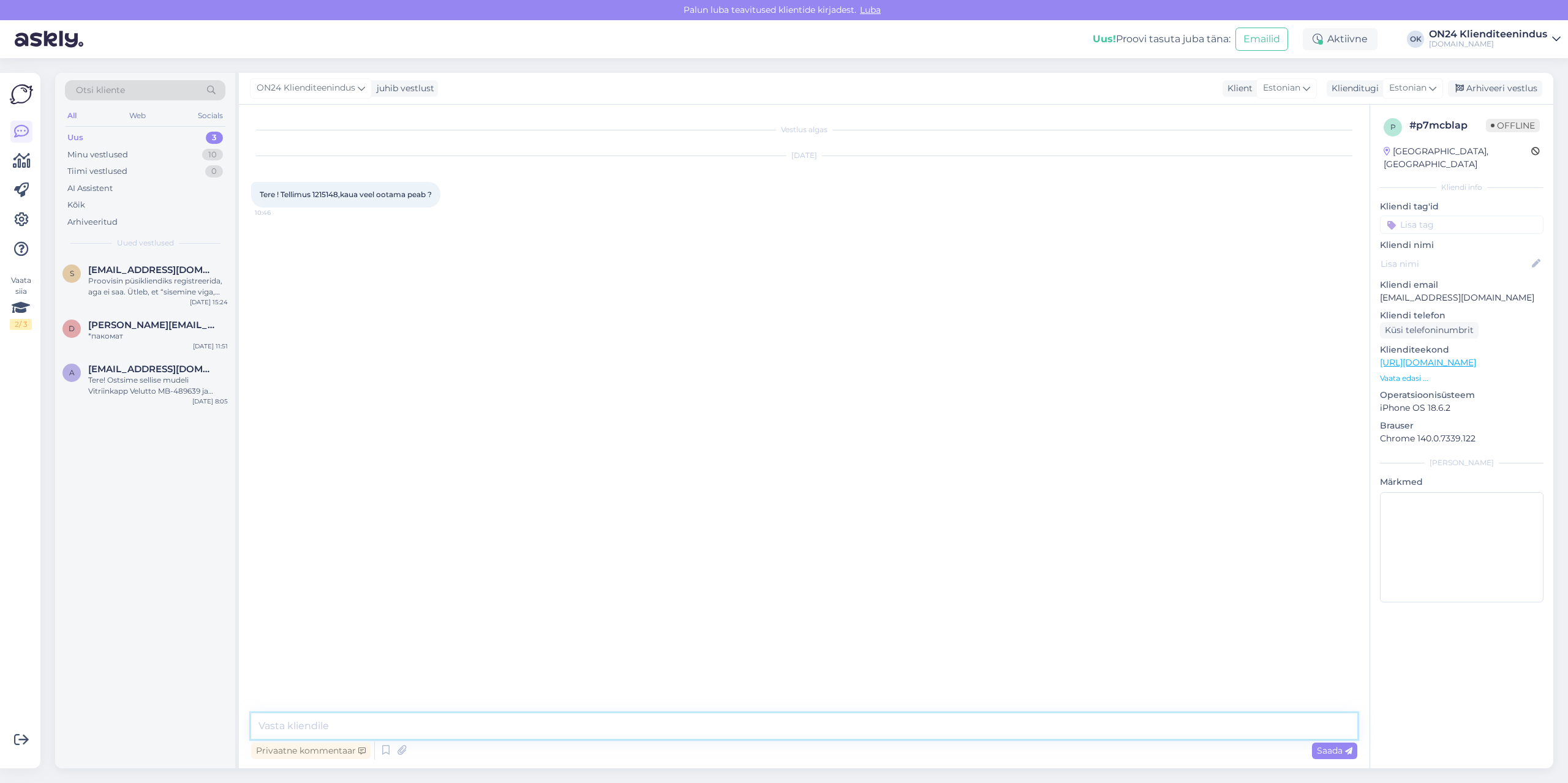
click at [818, 727] on textarea at bounding box center [803, 727] width 1106 height 25
type textarea "Tere. [PERSON_NAME] on [GEOGRAPHIC_DATA]. Väljastuse päevad on kolmapäeviti ja …"
click at [158, 368] on span "[EMAIL_ADDRESS][DOMAIN_NAME]" at bounding box center [152, 369] width 127 height 11
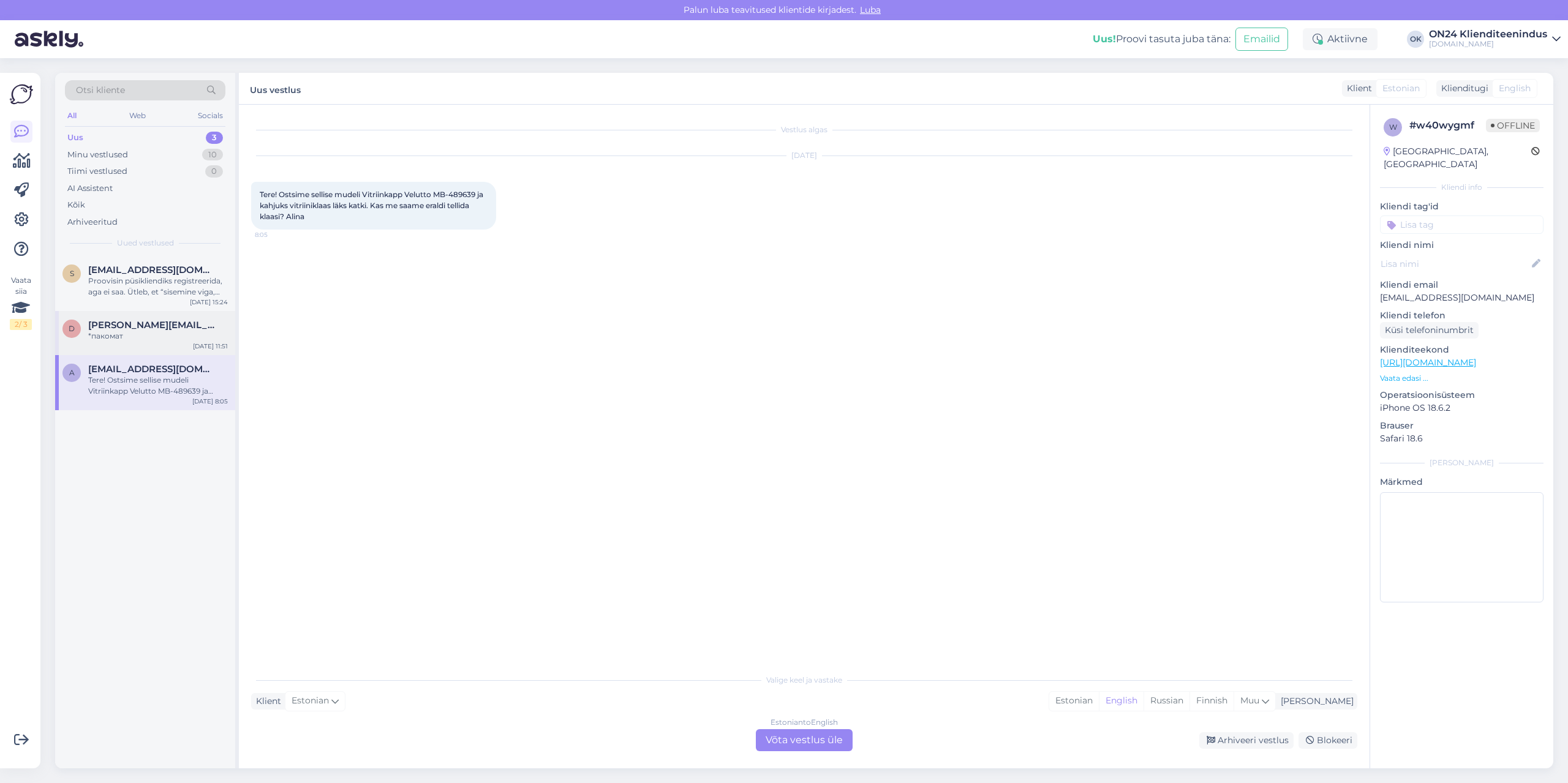
click at [157, 316] on div "D [PERSON_NAME][EMAIL_ADDRESS][DOMAIN_NAME] *пакомат [DATE] 11:51" at bounding box center [145, 333] width 180 height 44
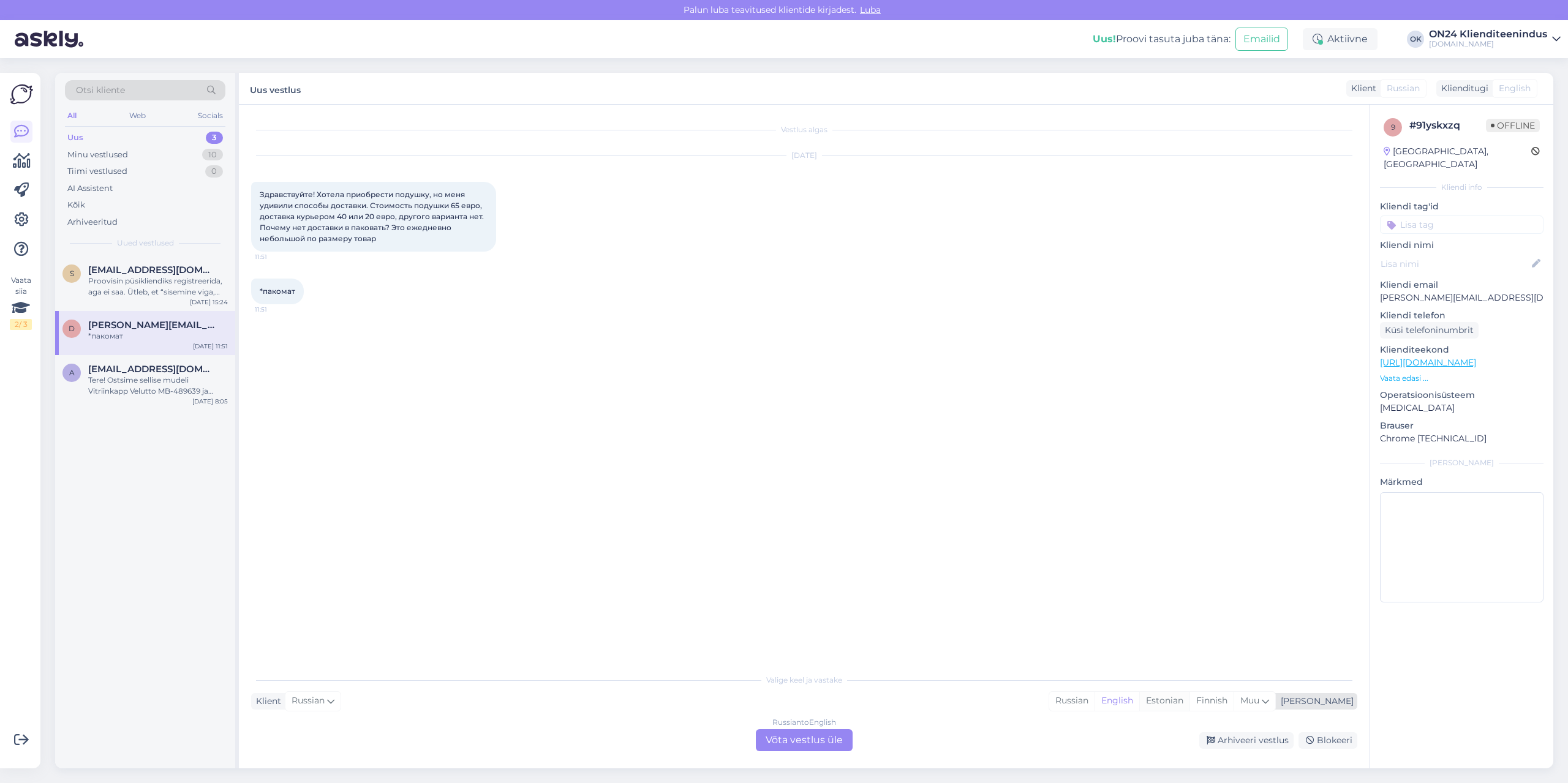
click at [1190, 703] on div "Estonian" at bounding box center [1164, 701] width 51 height 18
click at [814, 739] on div "Russian to Estonian Võta vestlus üle" at bounding box center [803, 740] width 96 height 22
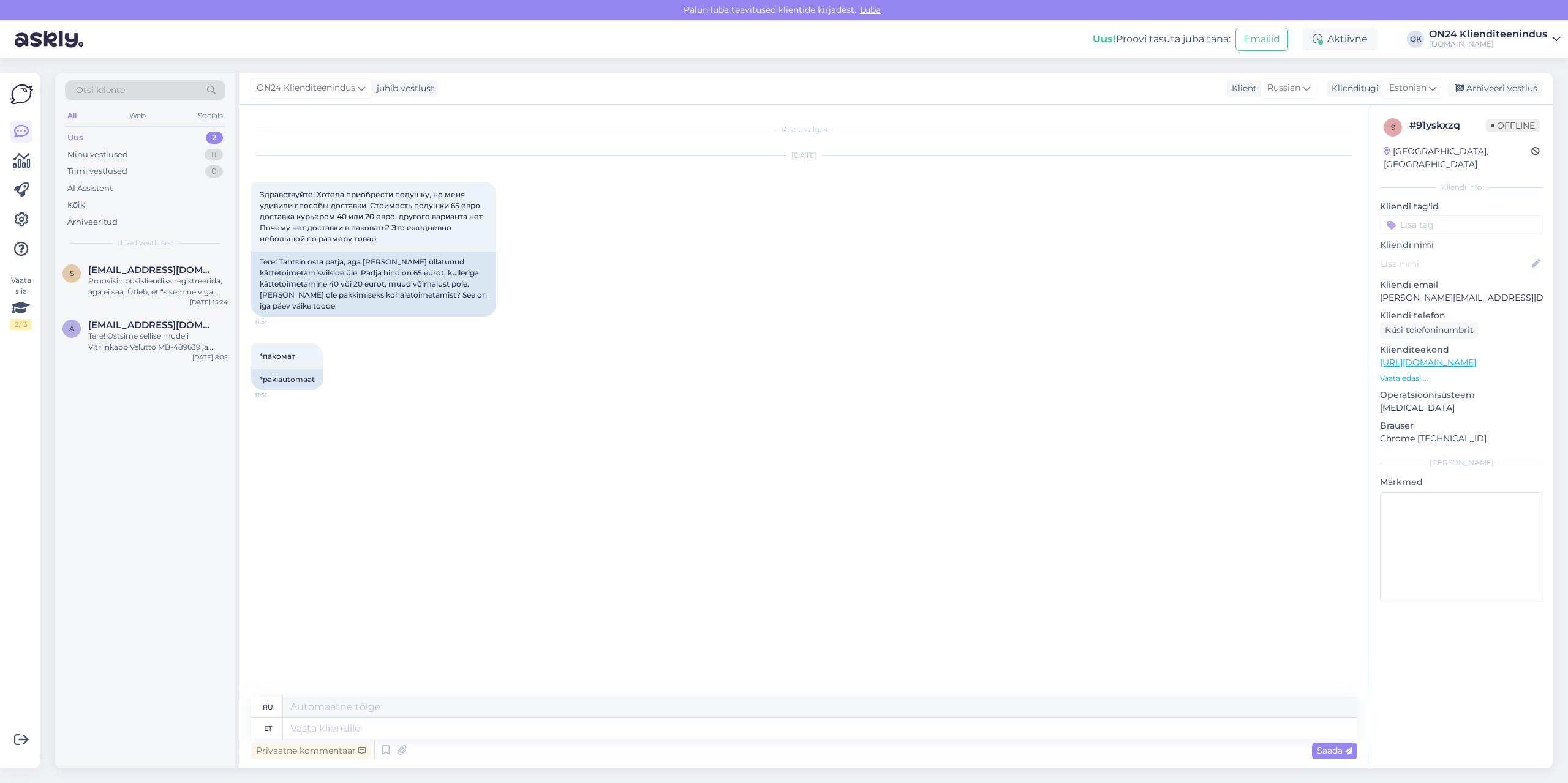
click at [1403, 373] on p "Vaata edasi ..." at bounding box center [1462, 377] width 163 height 11
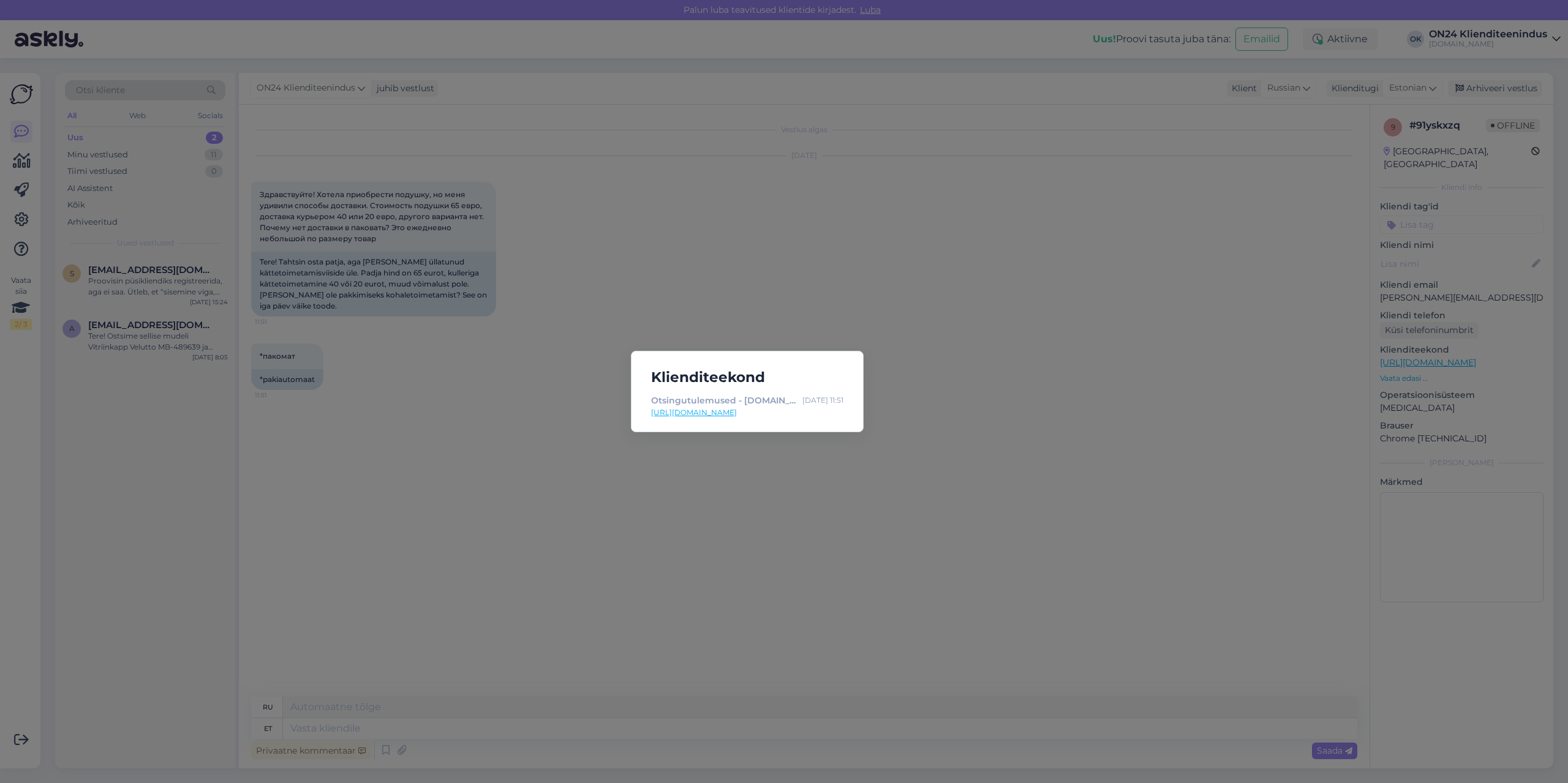
click at [842, 469] on div "Klienditeekond Otsingutulemused - [DOMAIN_NAME] Sisustuskaubamaja [DATE] 11:51 …" at bounding box center [784, 391] width 1568 height 783
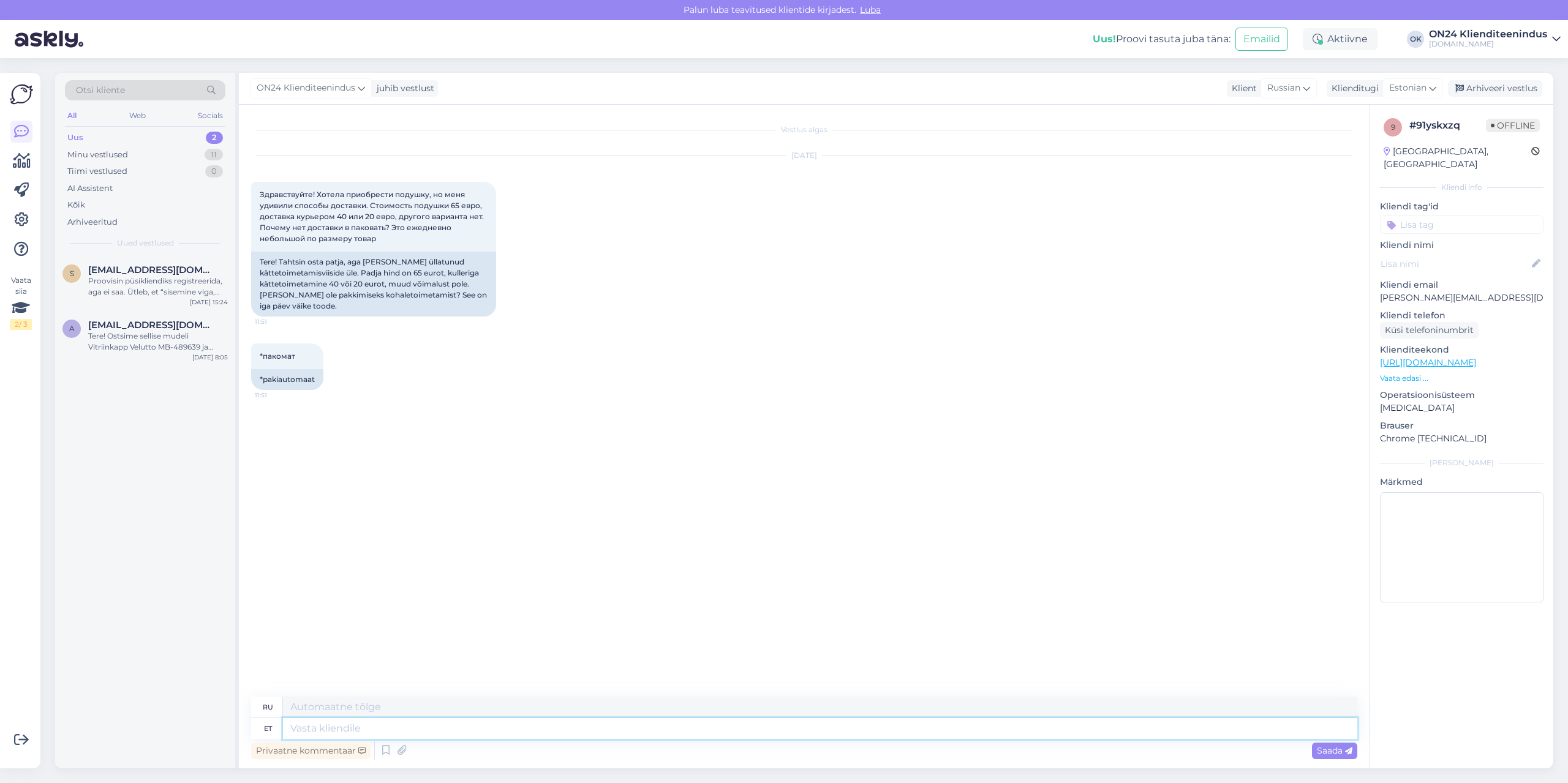
click at [435, 728] on textarea at bounding box center [820, 729] width 1074 height 20
type textarea "Tere."
type textarea "Привет."
type textarea "Tere. Mis"
type textarea "Привет. Что?"
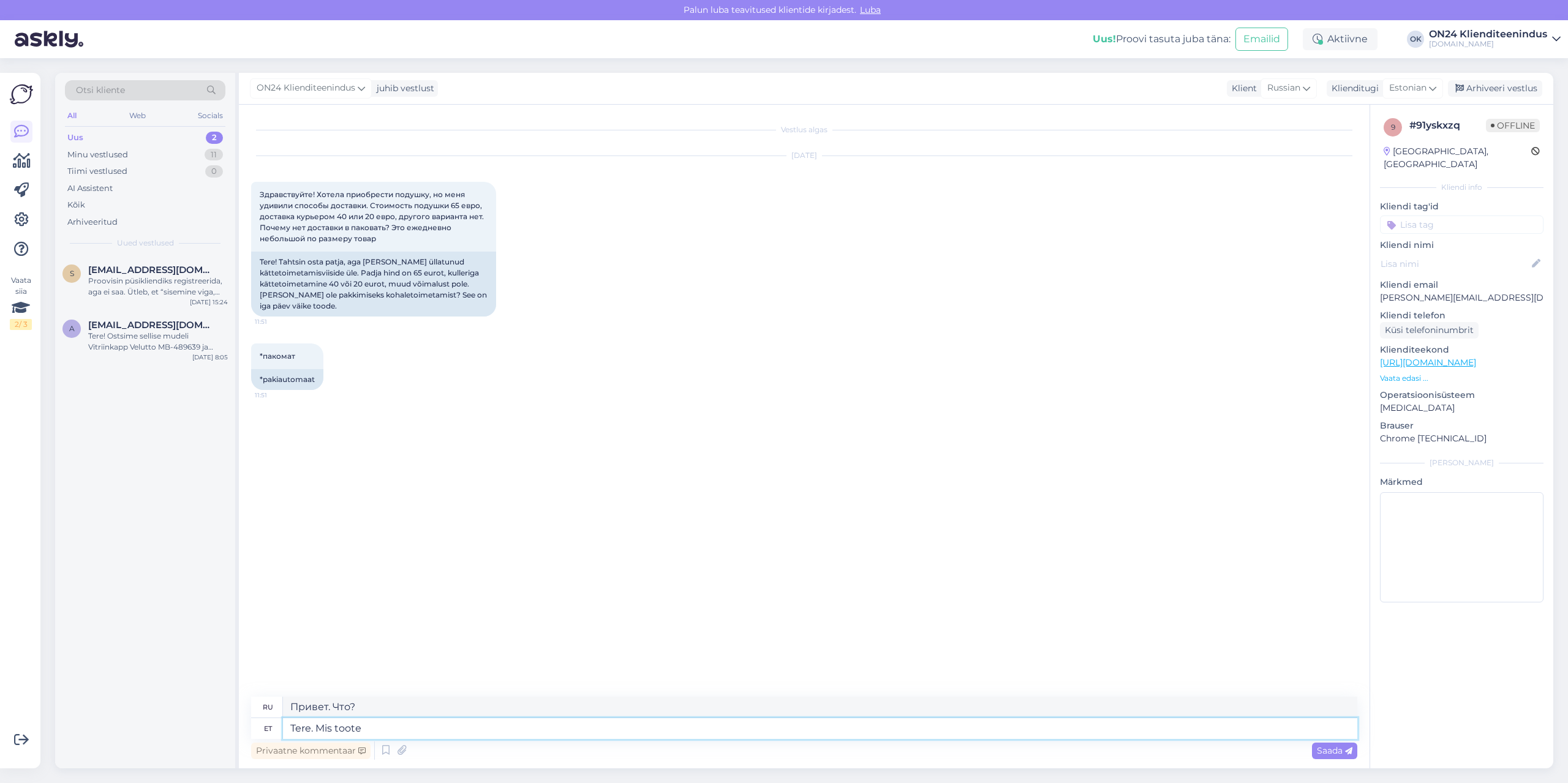
type textarea "Tere. Mis toote k"
type textarea "Здравствуйте. Какой продукт?"
type textarea "Tere. Mis toote kood o"
type textarea "Здравствуйте. Какой код продукта?"
type textarea "Tere. Mis toote kood on?"
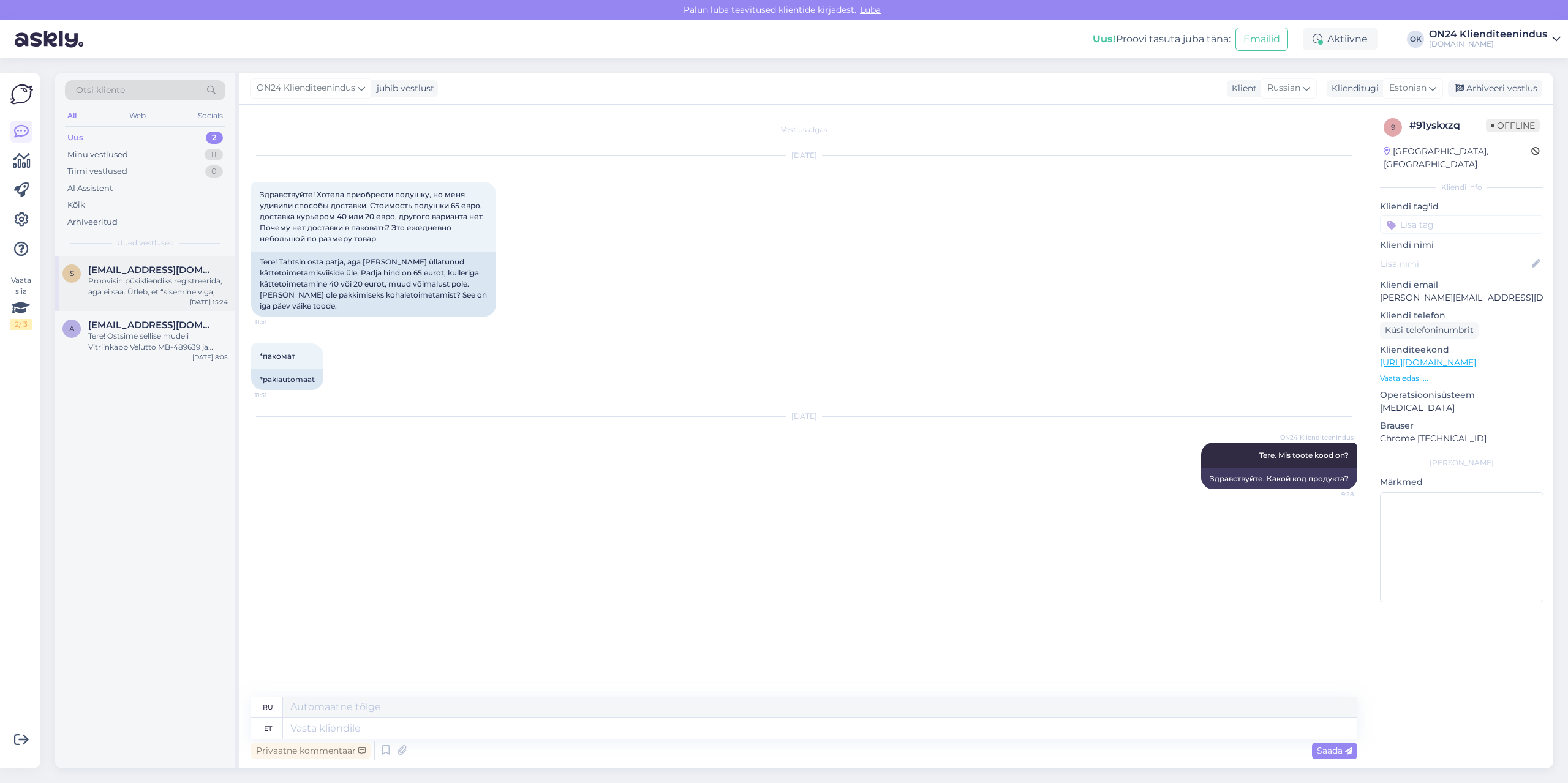
click at [150, 301] on div "s [EMAIL_ADDRESS][DOMAIN_NAME] Proovisin püsikliendiks registreerida, aga ei sa…" at bounding box center [145, 283] width 180 height 55
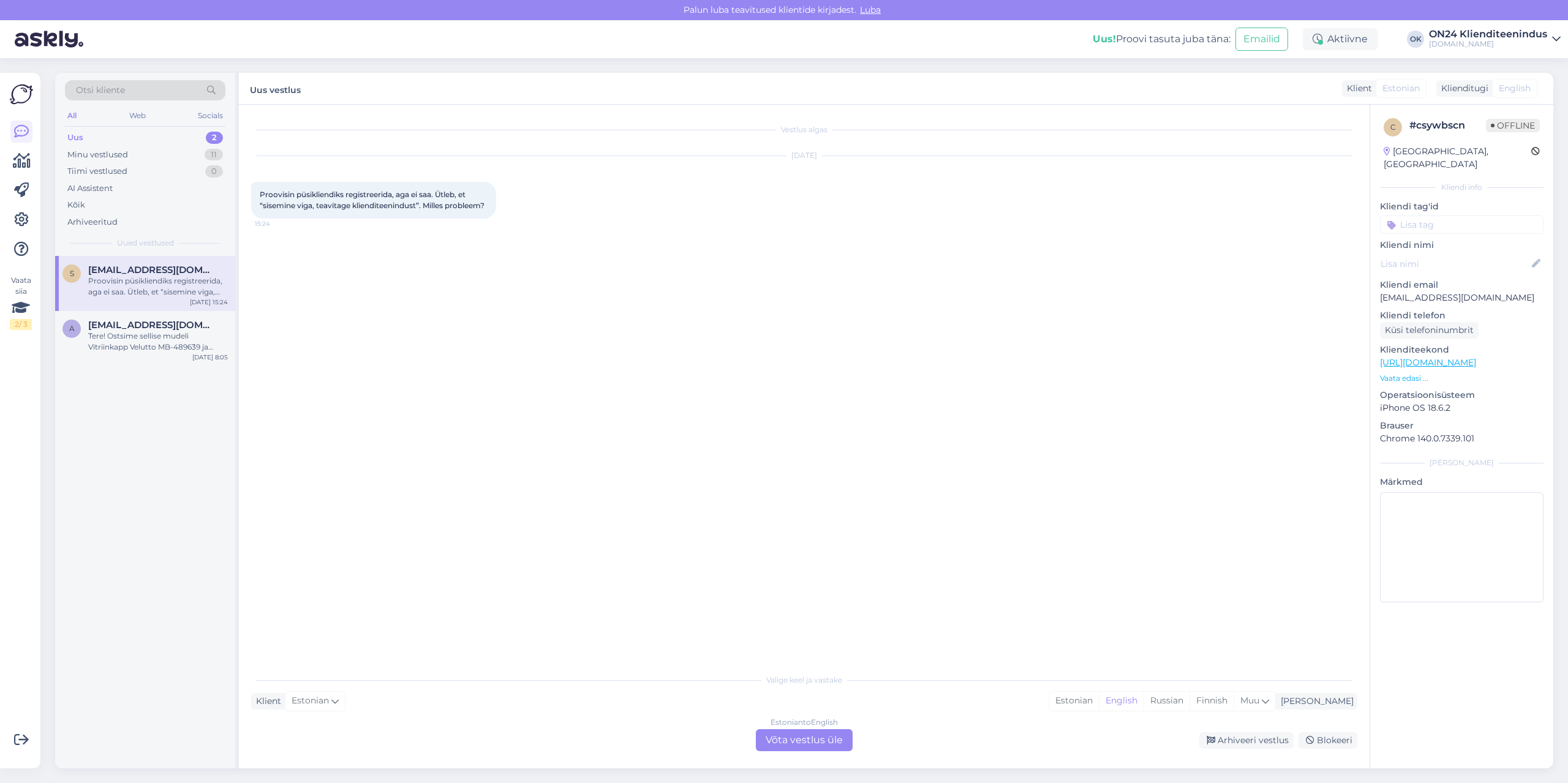
click at [1408, 292] on p "[EMAIL_ADDRESS][DOMAIN_NAME]" at bounding box center [1462, 298] width 163 height 13
copy p "[EMAIL_ADDRESS][DOMAIN_NAME]"
click at [1099, 697] on div "Estonian" at bounding box center [1074, 701] width 50 height 18
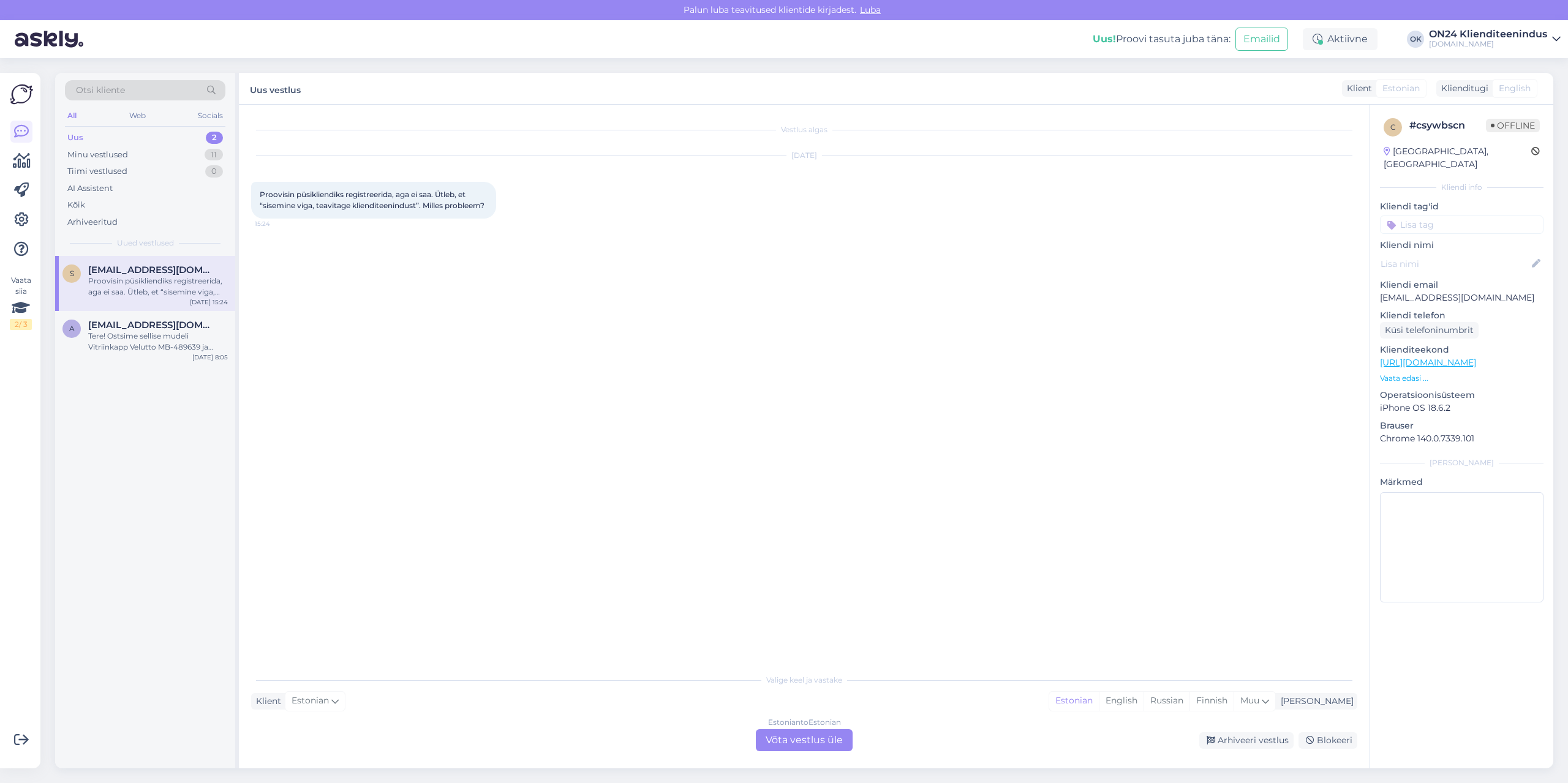
click at [835, 745] on div "Estonian to Estonian Võta vestlus üle" at bounding box center [803, 740] width 96 height 22
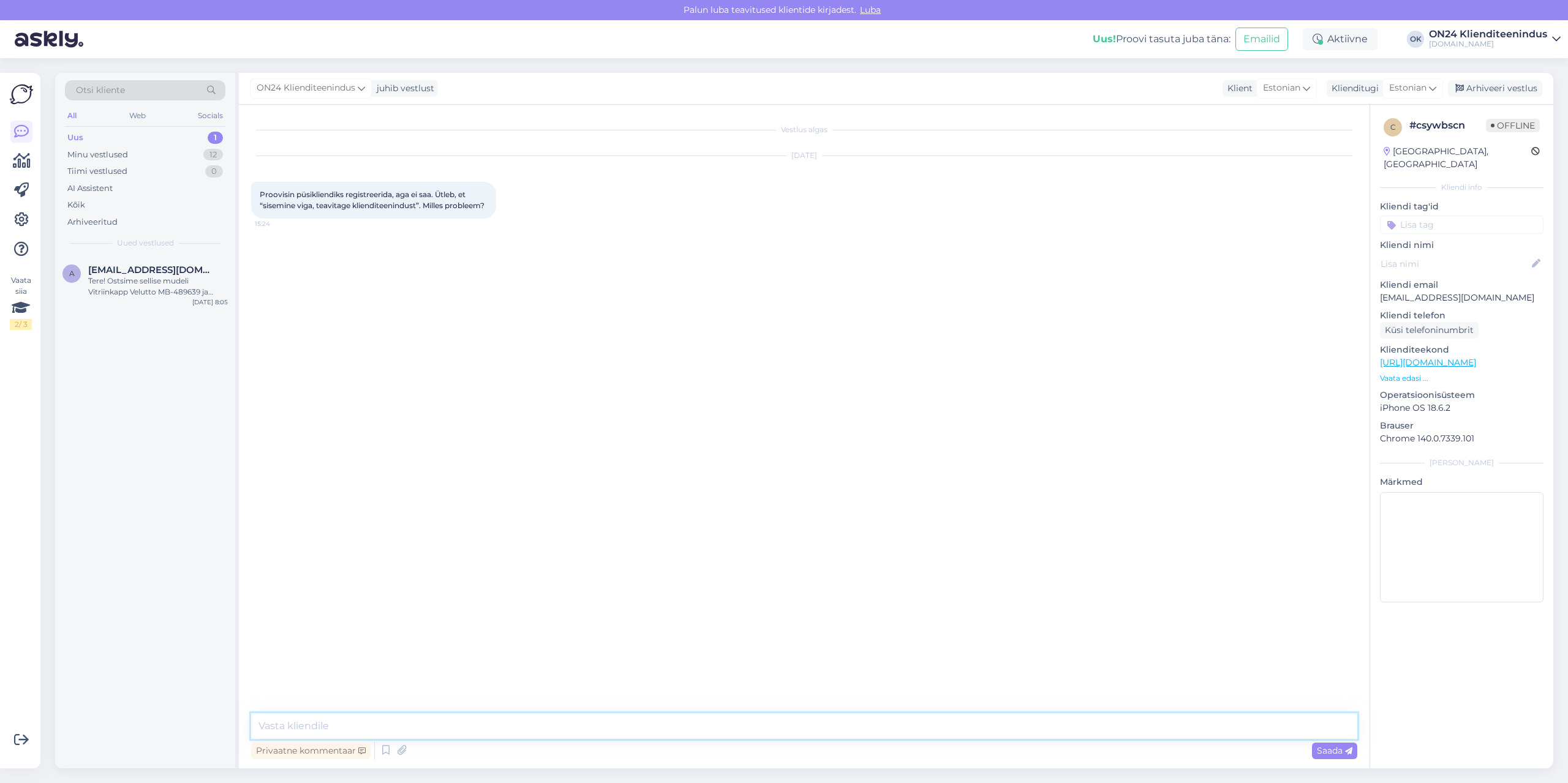
click at [814, 738] on textarea at bounding box center [803, 727] width 1106 height 25
type textarea "t"
type textarea "Tere. Registreerisin [PERSON_NAME] püsikliendiks. Salasõna on saadetud e-mailil…"
click at [204, 290] on div "Tere! Ostsime sellise mudeli Vitriinkapp Velutto MB-489639 ja kahjuks vitriinik…" at bounding box center [159, 286] width 140 height 22
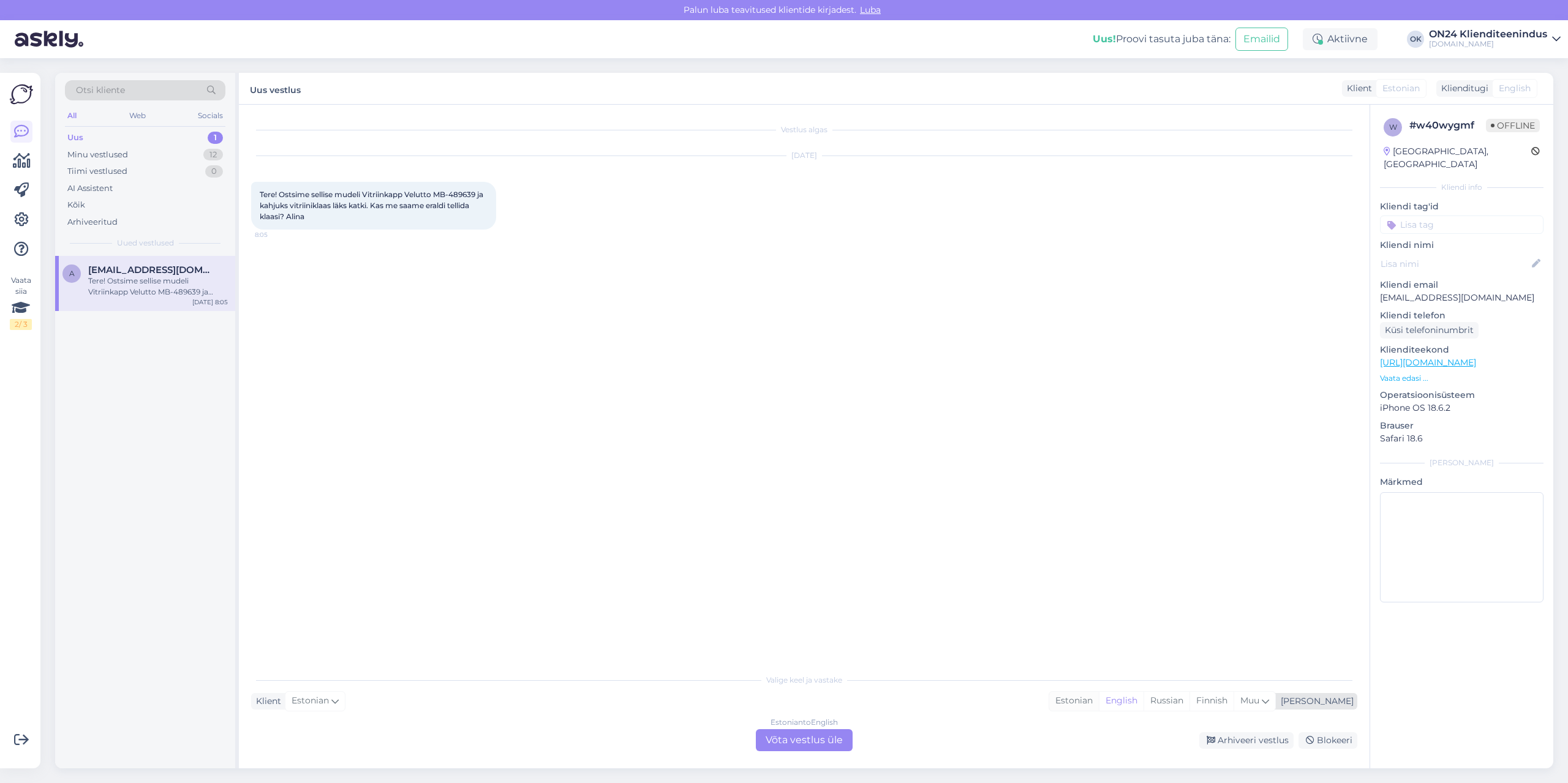
click at [1099, 706] on div "Estonian" at bounding box center [1074, 701] width 50 height 18
click at [820, 743] on div "Estonian to Estonian Võta vestlus üle" at bounding box center [803, 740] width 96 height 22
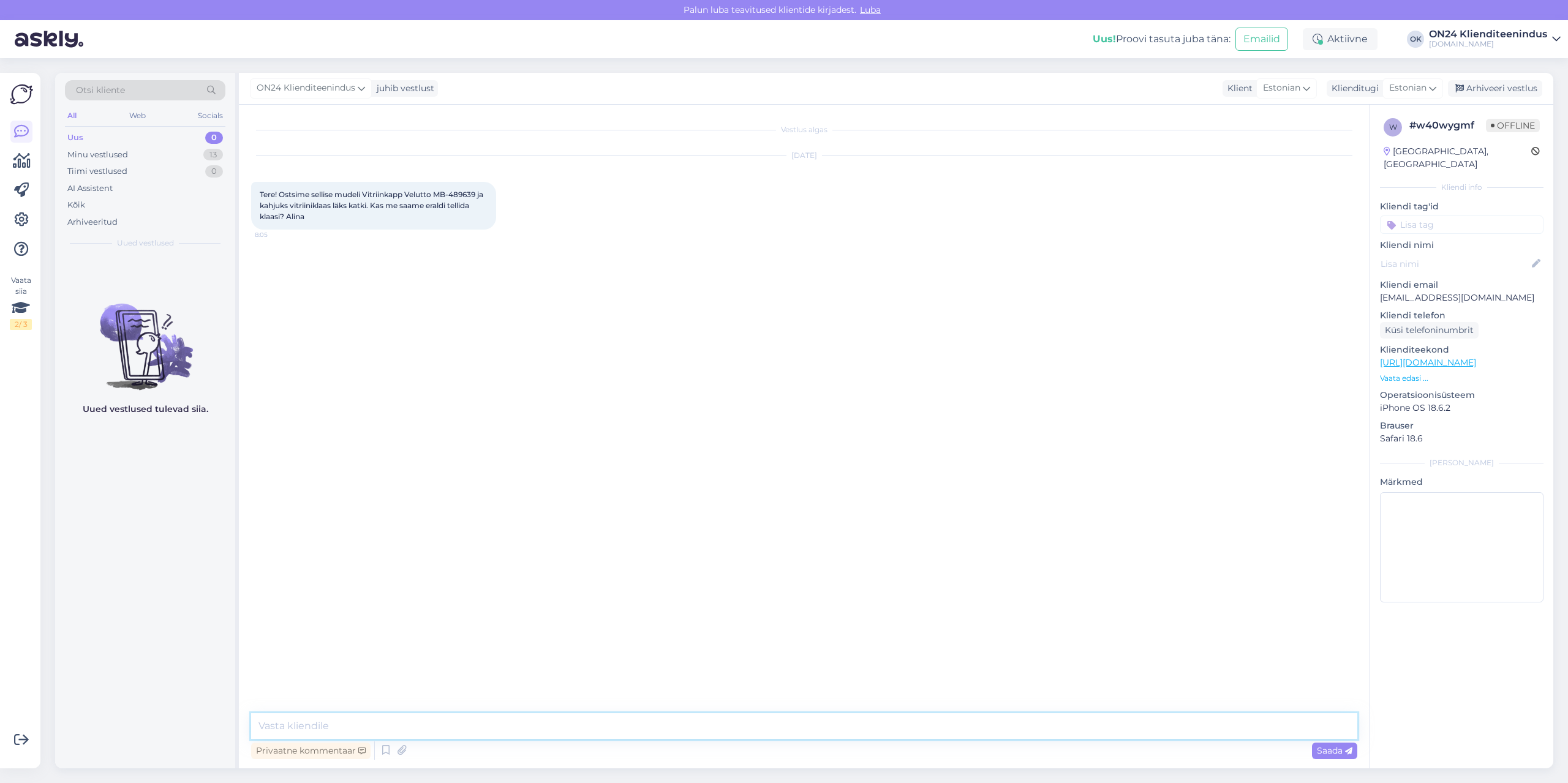
click at [772, 717] on textarea at bounding box center [803, 727] width 1106 height 25
type textarea "Tere. Palun kirjutage [EMAIL_ADDRESS][DOMAIN_NAME] ja lisage kokkupaneku juhend…"
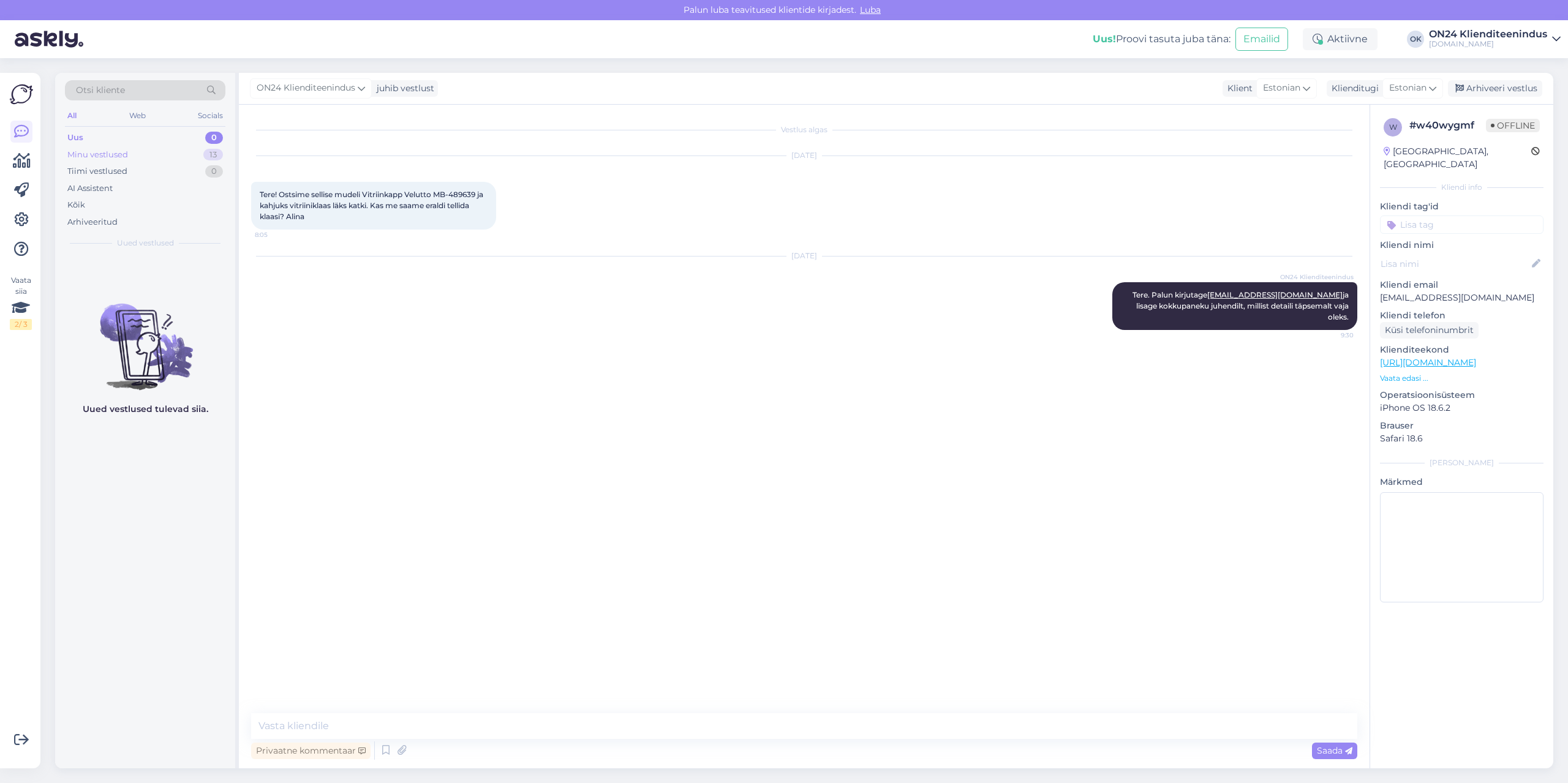
click at [133, 156] on div "Minu vestlused 13" at bounding box center [145, 155] width 160 height 18
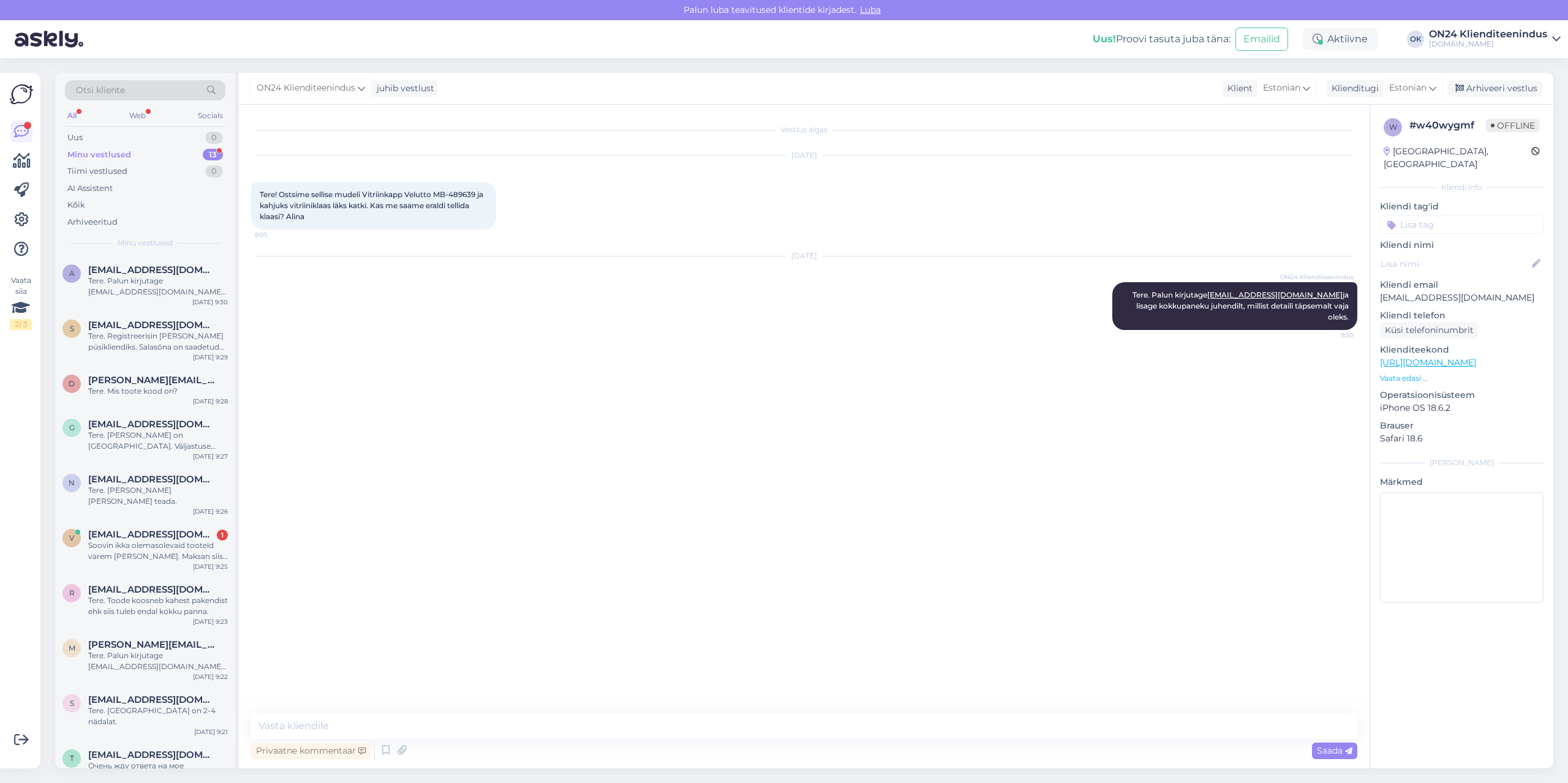
click at [110, 157] on div "Minu vestlused" at bounding box center [98, 155] width 63 height 13
click at [143, 291] on div "Soovin ikka olemasolevaid tooteid varem [PERSON_NAME]. Maksan siis eraldi trans…" at bounding box center [159, 286] width 140 height 22
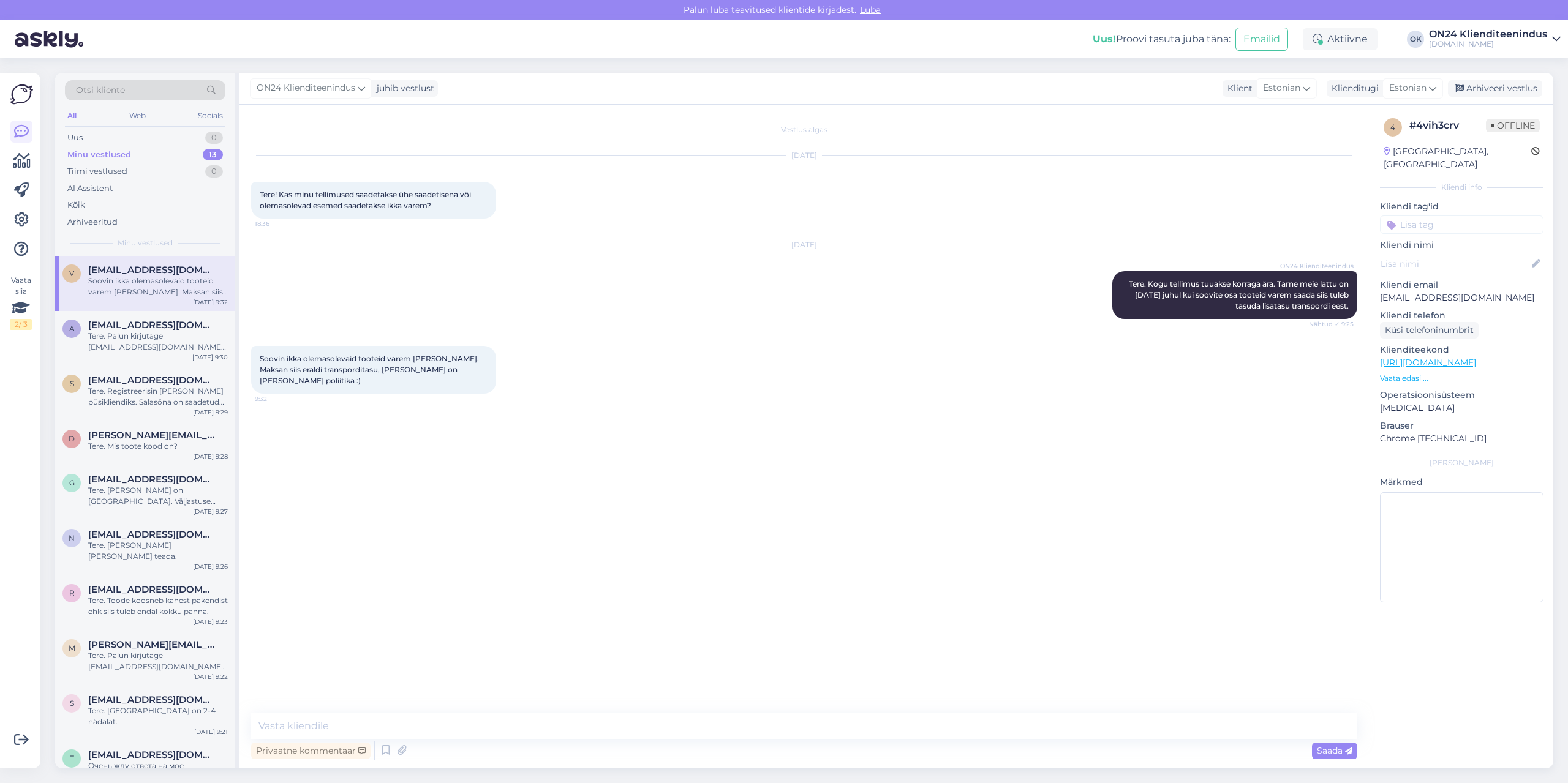
click at [1415, 292] on p "[EMAIL_ADDRESS][DOMAIN_NAME]" at bounding box center [1462, 298] width 163 height 13
copy p "[EMAIL_ADDRESS][DOMAIN_NAME]"
click at [664, 727] on textarea at bounding box center [803, 727] width 1106 height 25
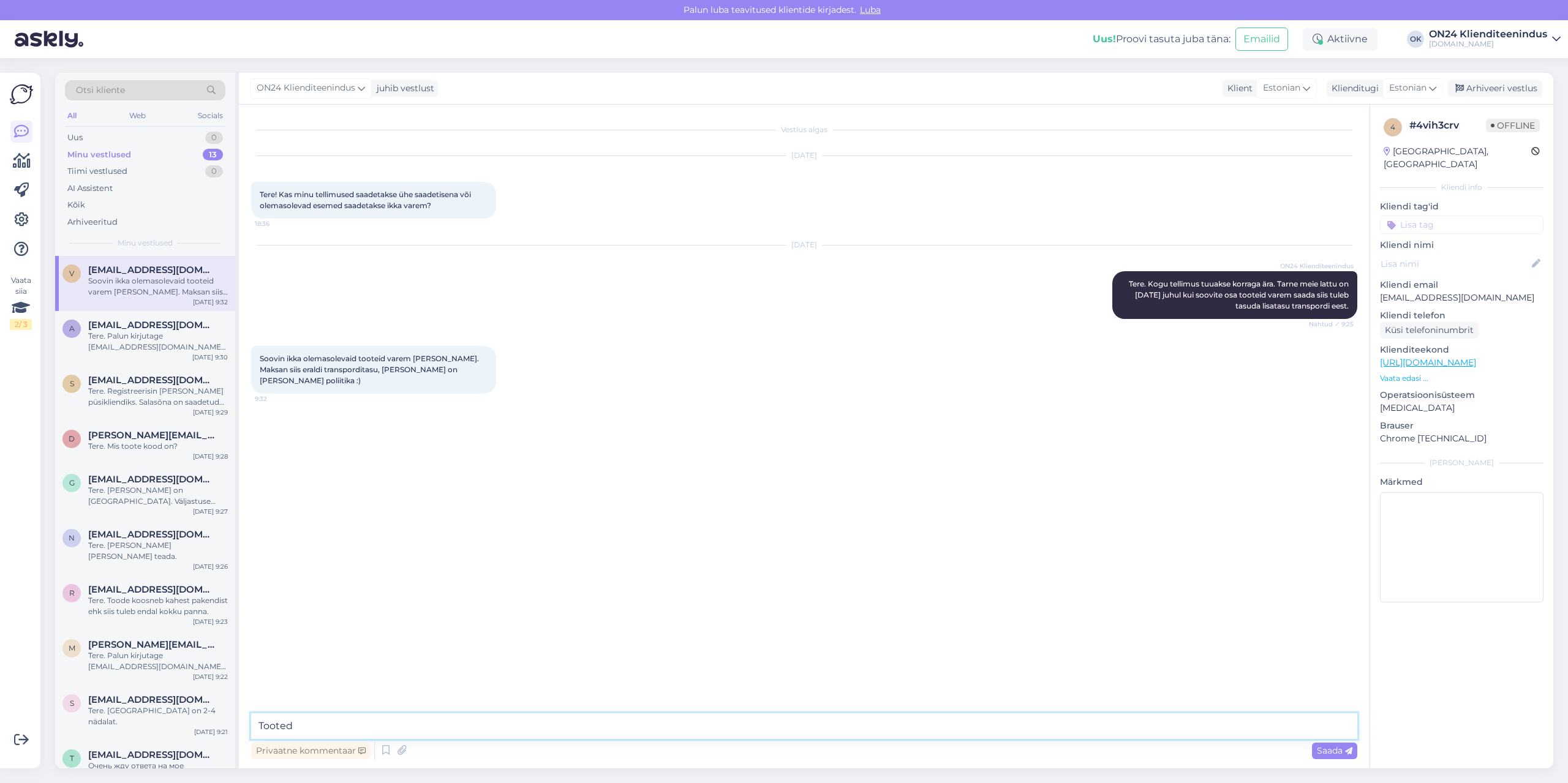
click at [351, 722] on textarea "Tooted" at bounding box center [803, 727] width 1106 height 25
paste textarea "AQ - 492717"
click at [383, 726] on textarea "Tooted AQ - 492717," at bounding box center [803, 727] width 1106 height 25
paste textarea "AL - 493617"
click at [439, 730] on textarea "Tooted AQ - 492717, AL - 493617," at bounding box center [803, 727] width 1106 height 25
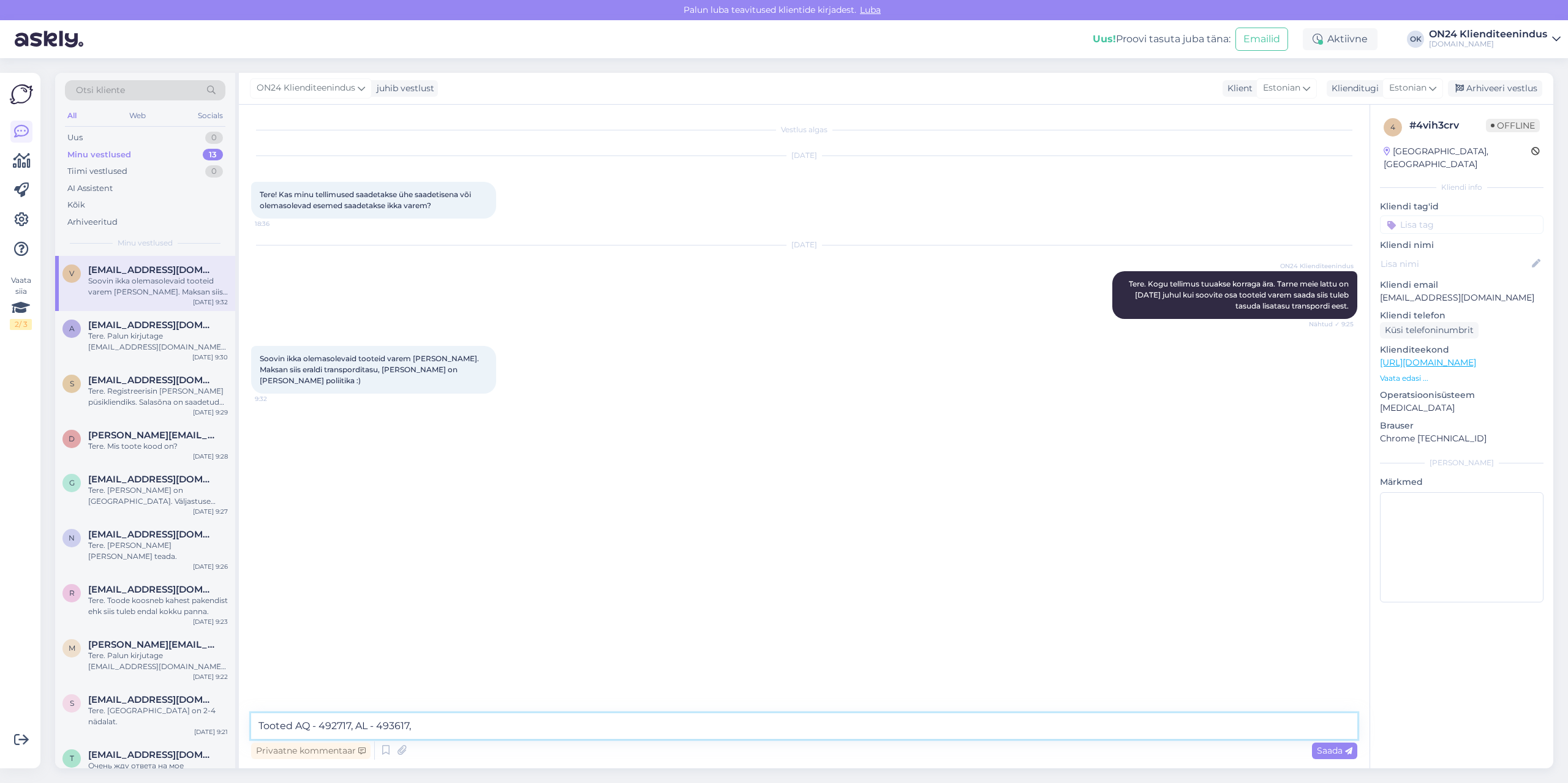
paste textarea "OM - 480088"
click at [507, 732] on textarea "Tooted AQ - 492717, AL - 493617, OM - 480088" at bounding box center [803, 727] width 1106 height 25
click at [695, 724] on textarea "Tooted AQ - 492717, AL - 493617, OM - 480088 saaksime varem [PERSON_NAME]. Toote" at bounding box center [803, 727] width 1106 height 25
paste textarea "CD - 483551"
click at [898, 716] on textarea "Tooted AQ - 492717, AL - 493617, OM - 480088 saaksime varem [PERSON_NAME]. Toot…" at bounding box center [803, 727] width 1106 height 25
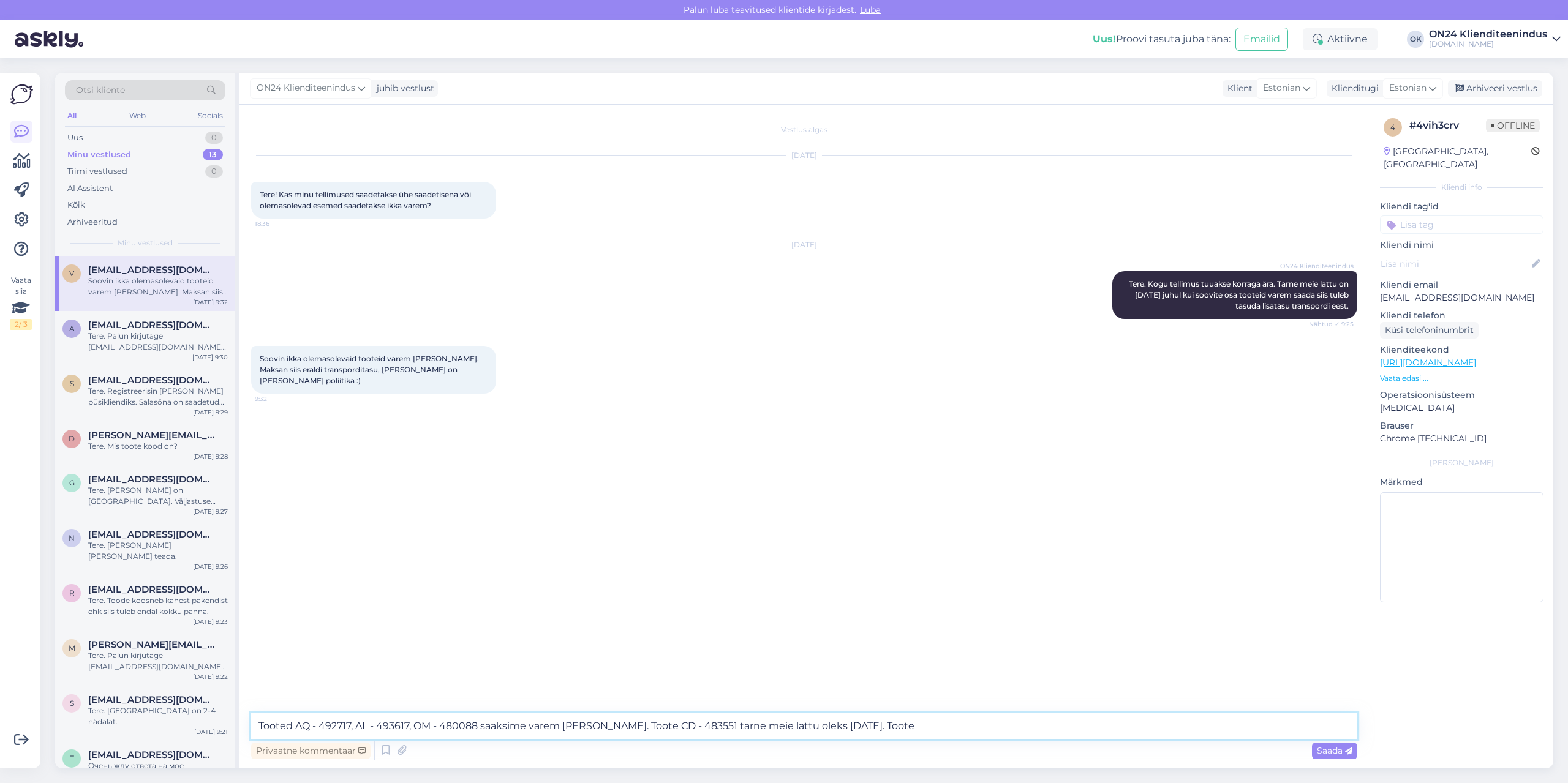
click at [895, 723] on textarea "Tooted AQ - 492717, AL - 493617, OM - 480088 saaksime varem [PERSON_NAME]. Toot…" at bounding box center [803, 727] width 1106 height 25
paste textarea "A3 - 485067"
click at [1116, 730] on textarea "Tooted AQ - 492717, AL - 493617, OM - 480088 saaksime varem [PERSON_NAME]. Toot…" at bounding box center [803, 727] width 1106 height 25
click at [1124, 724] on textarea "Tooted AQ - 492717, AL - 493617, OM - 480088 saaksime varem [PERSON_NAME]. Toot…" at bounding box center [803, 727] width 1106 height 25
type textarea "Tooted AQ - 492717, AL - 493617, OM - 480088 saaksime varem [PERSON_NAME]. Toot…"
